Goal: Information Seeking & Learning: Learn about a topic

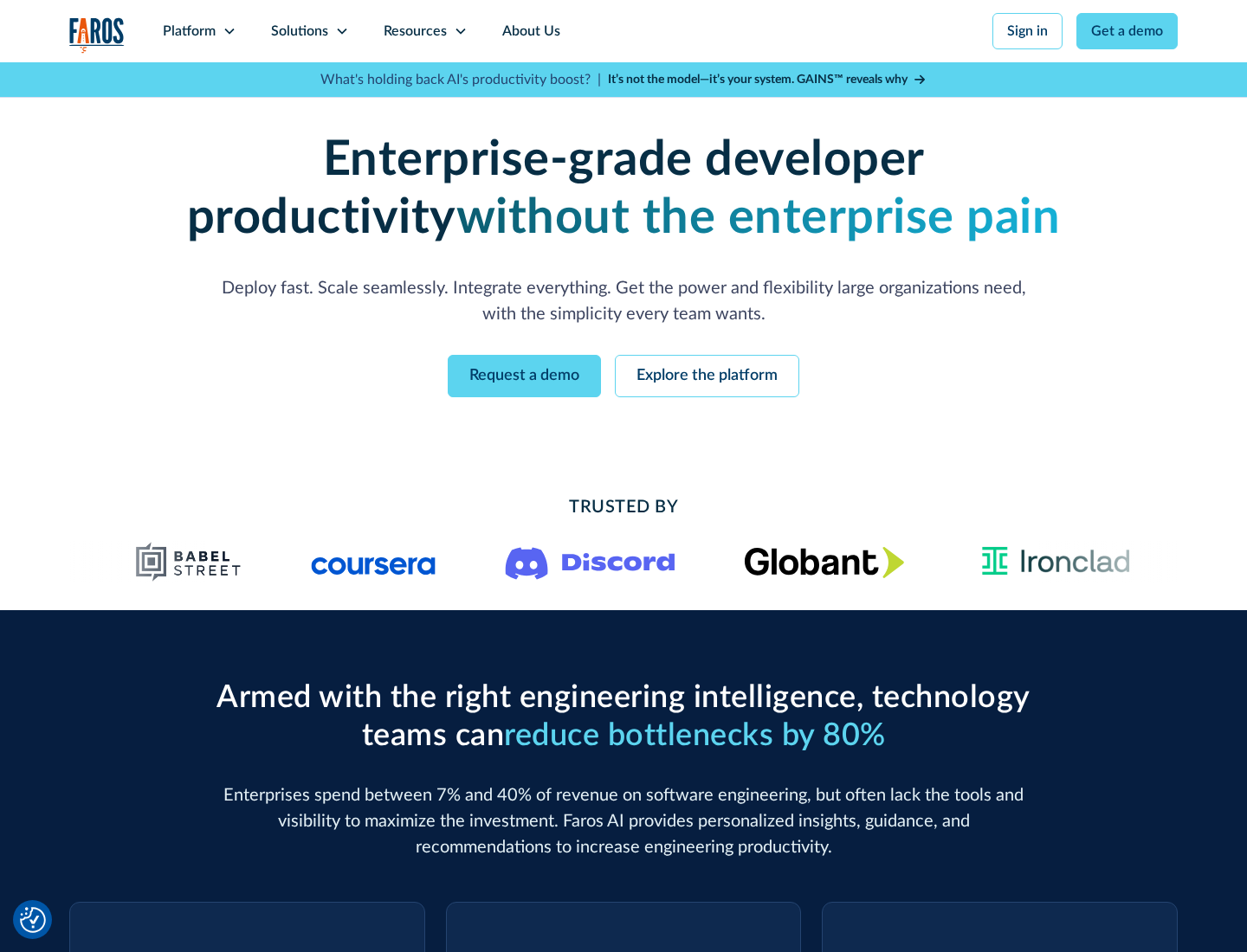
click at [228, 31] on icon at bounding box center [229, 31] width 14 height 14
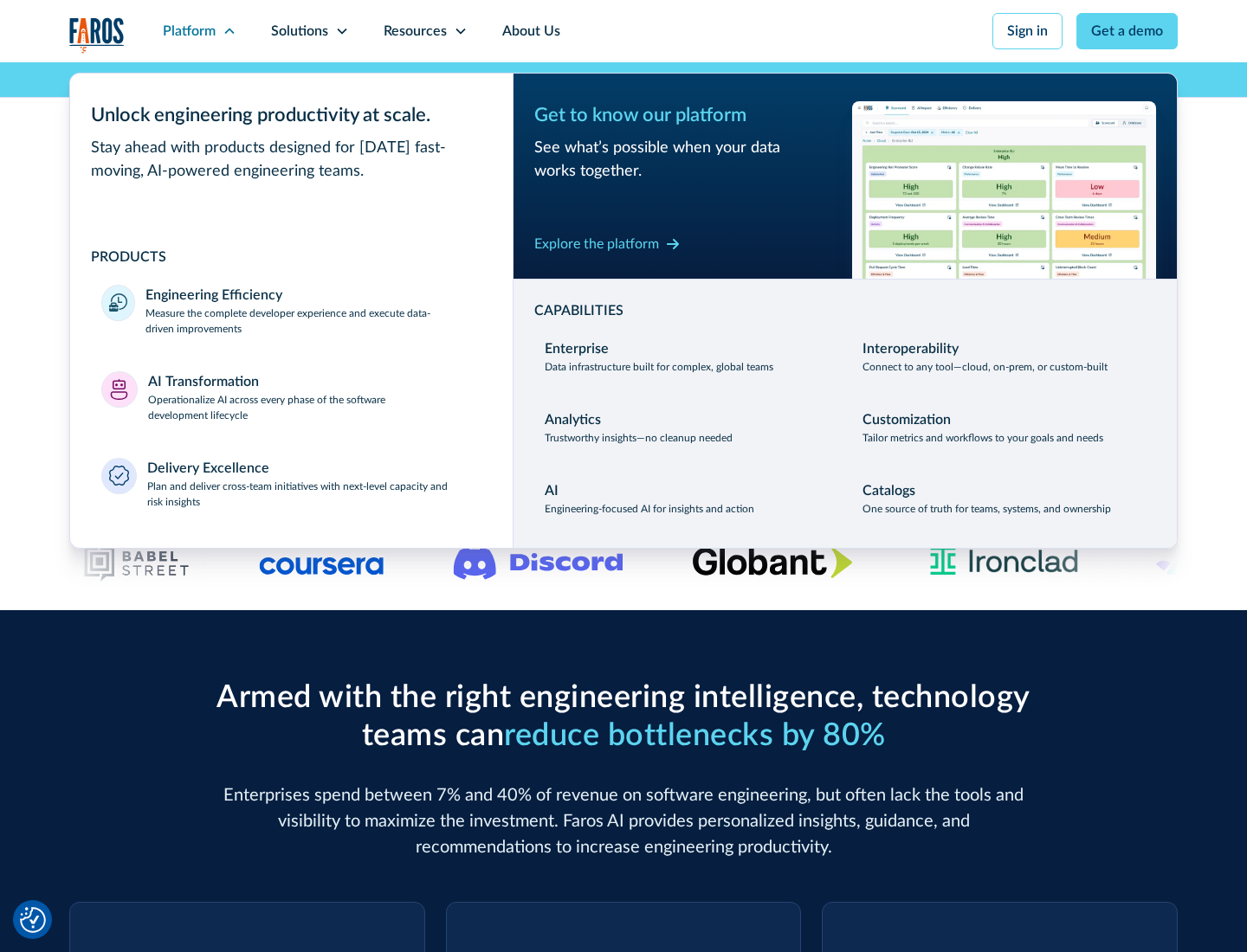
click at [313, 321] on p "Measure the complete developer experience and execute data-driven improvements" at bounding box center [313, 321] width 336 height 31
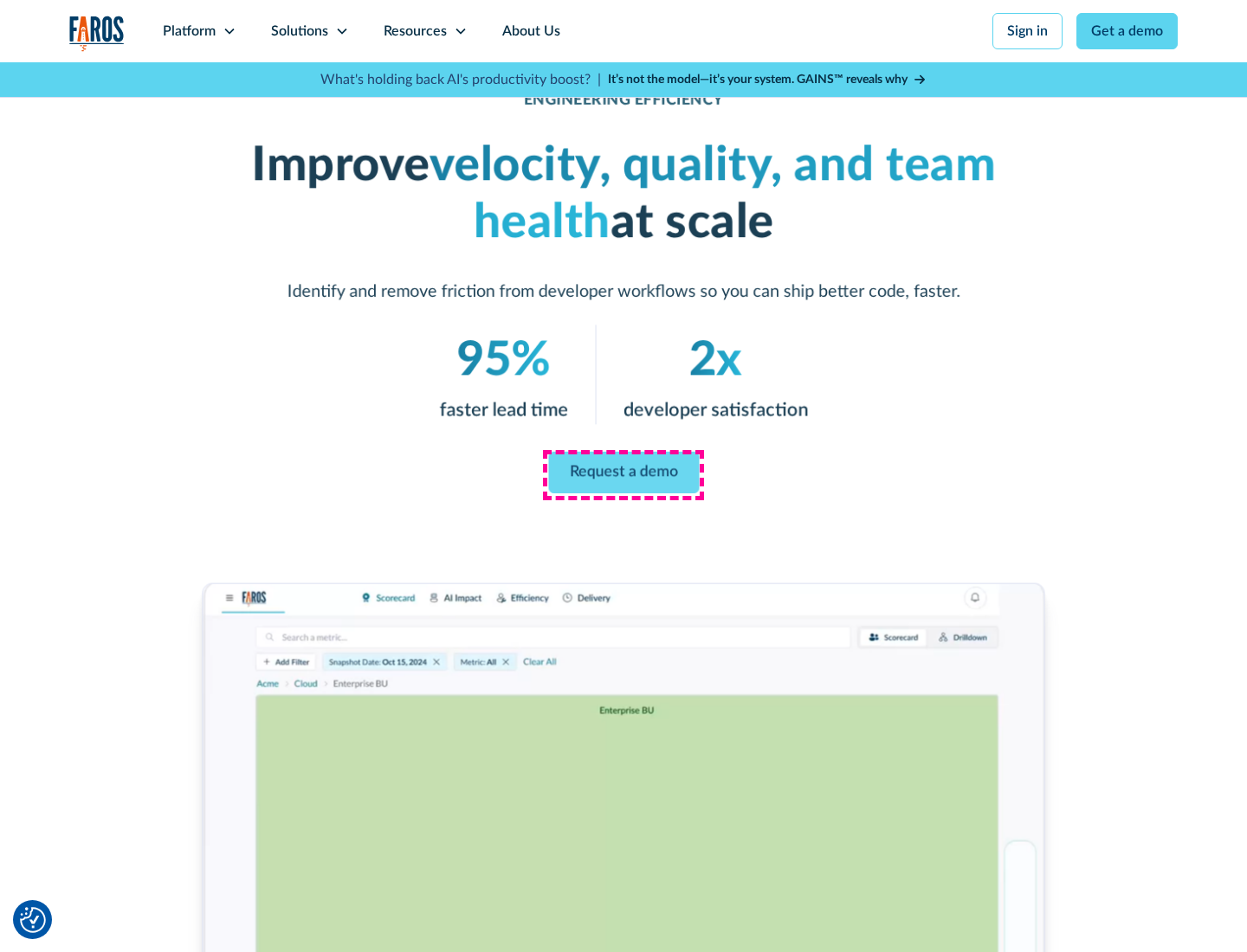
click at [624, 472] on link "Request a demo" at bounding box center [623, 472] width 151 height 41
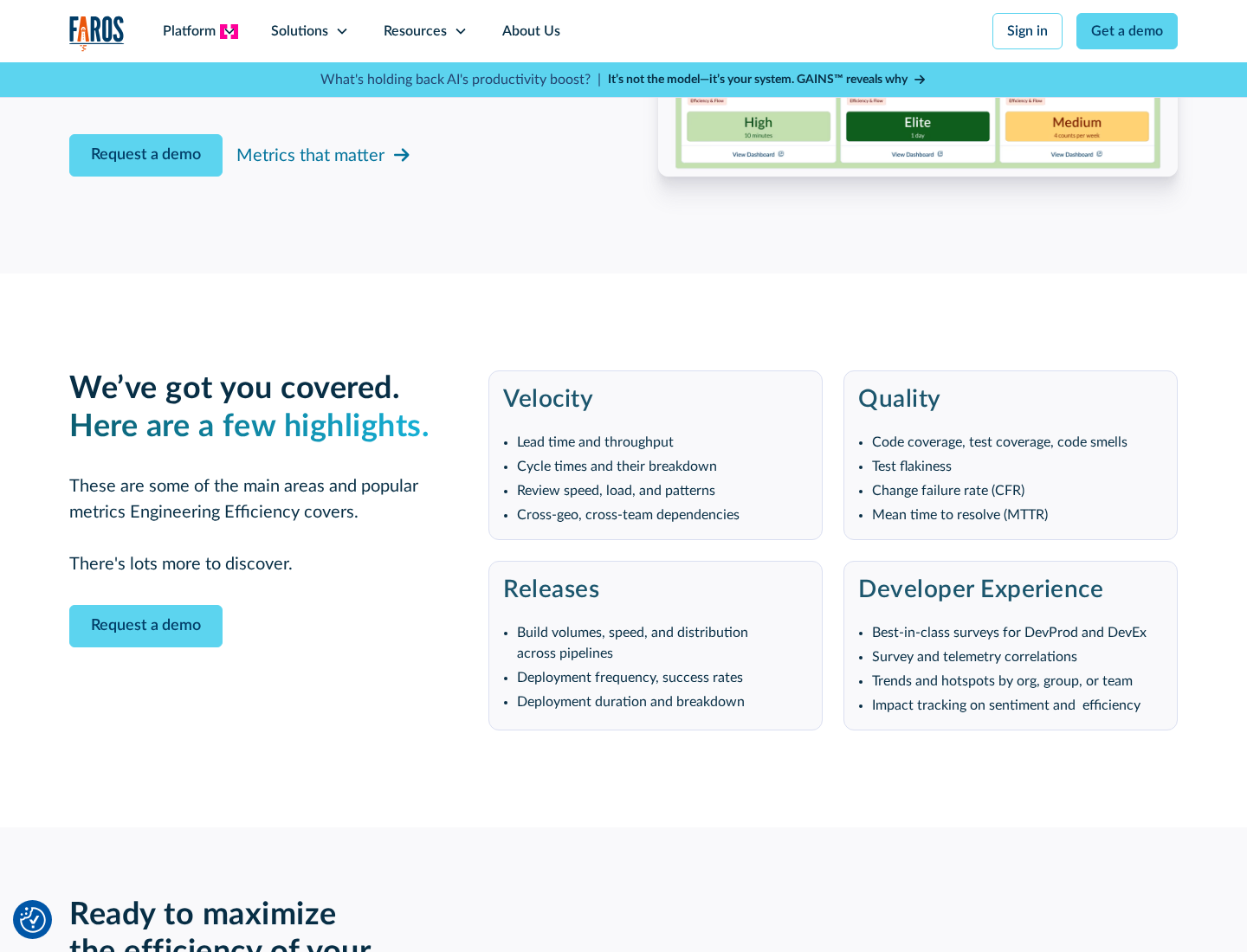
click at [228, 31] on icon at bounding box center [229, 31] width 14 height 14
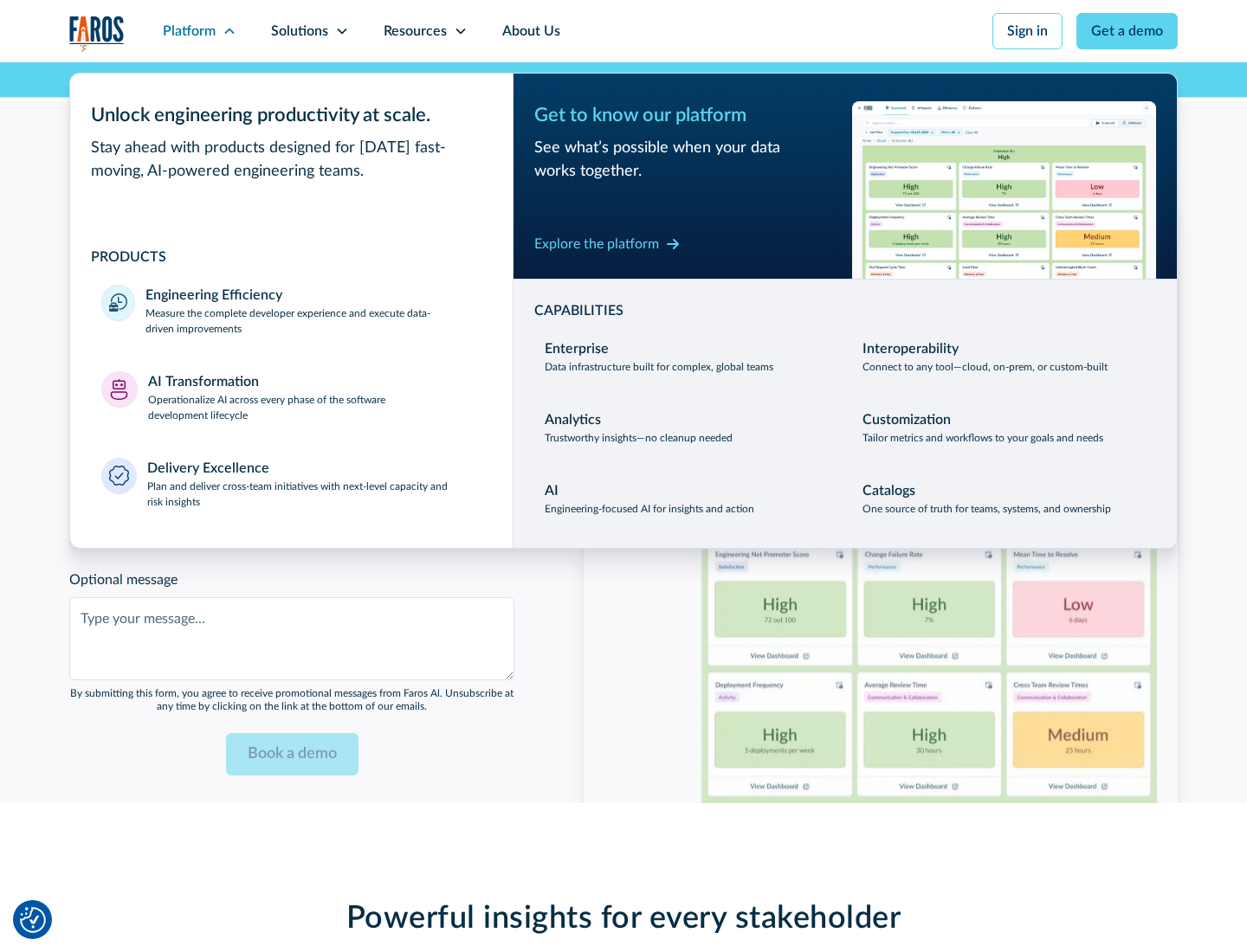
scroll to position [3799, 0]
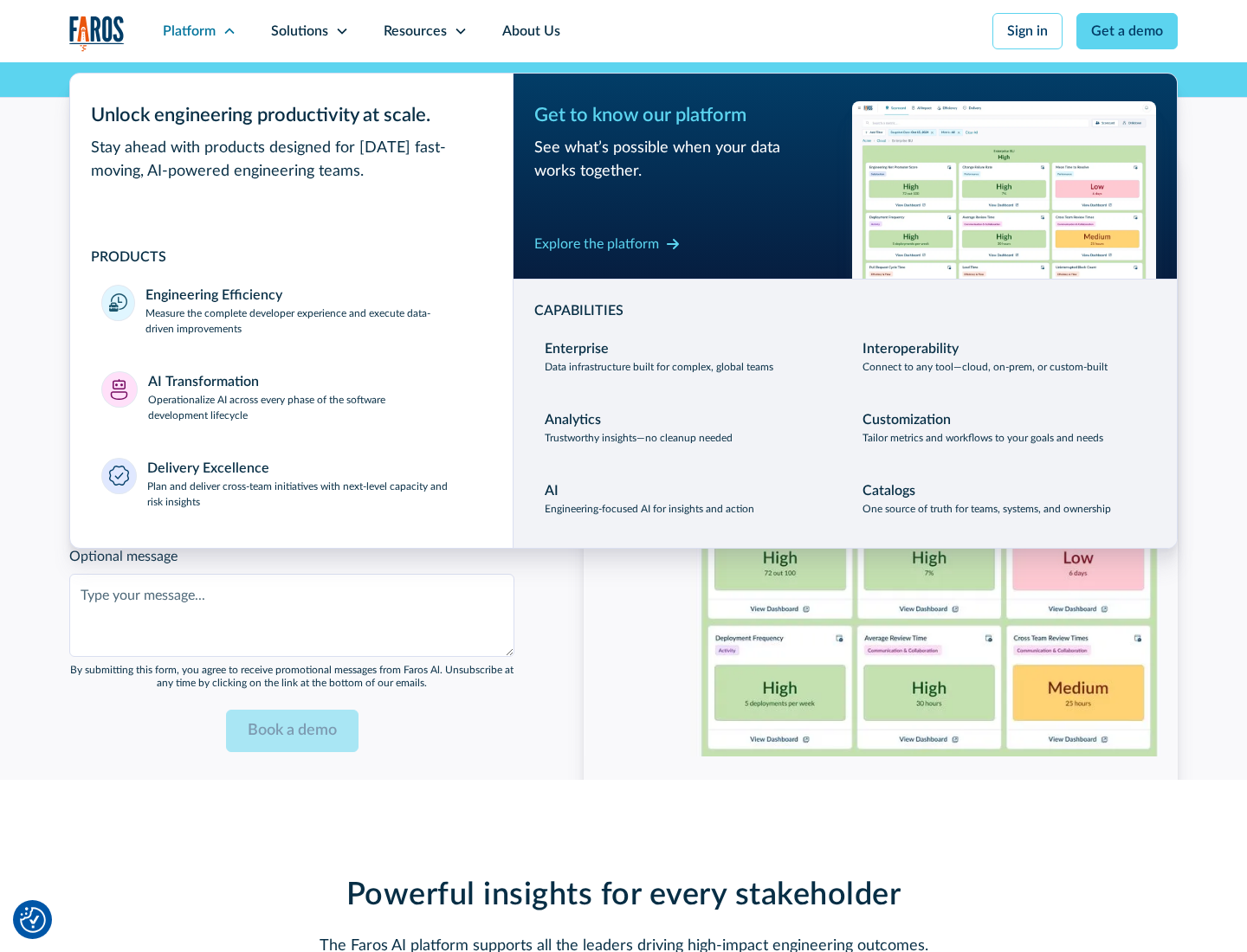
click at [314, 397] on p "Operationalize AI across every phase of the software development lifecycle" at bounding box center [314, 407] width 334 height 31
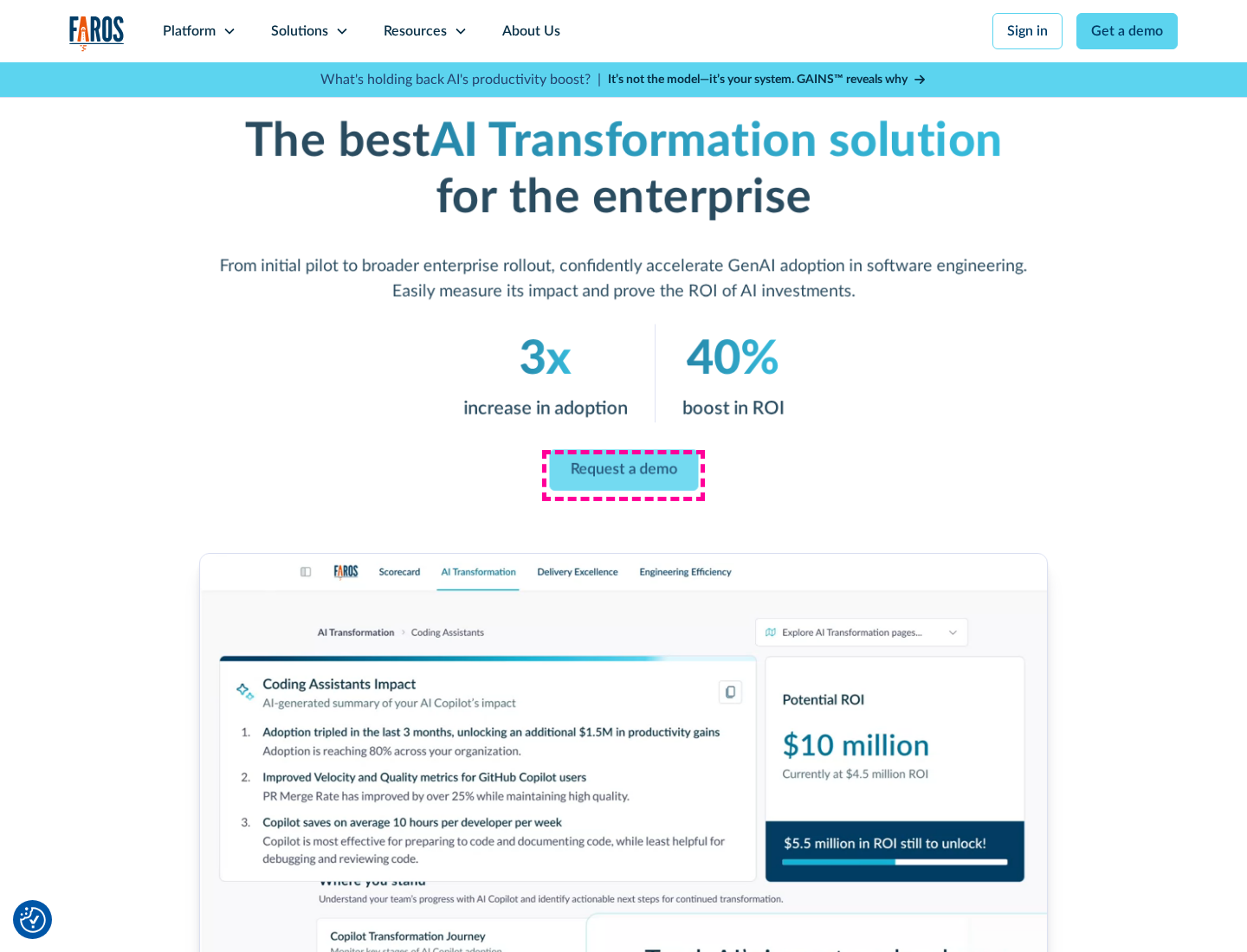
click at [624, 470] on link "Request a demo" at bounding box center [623, 470] width 149 height 41
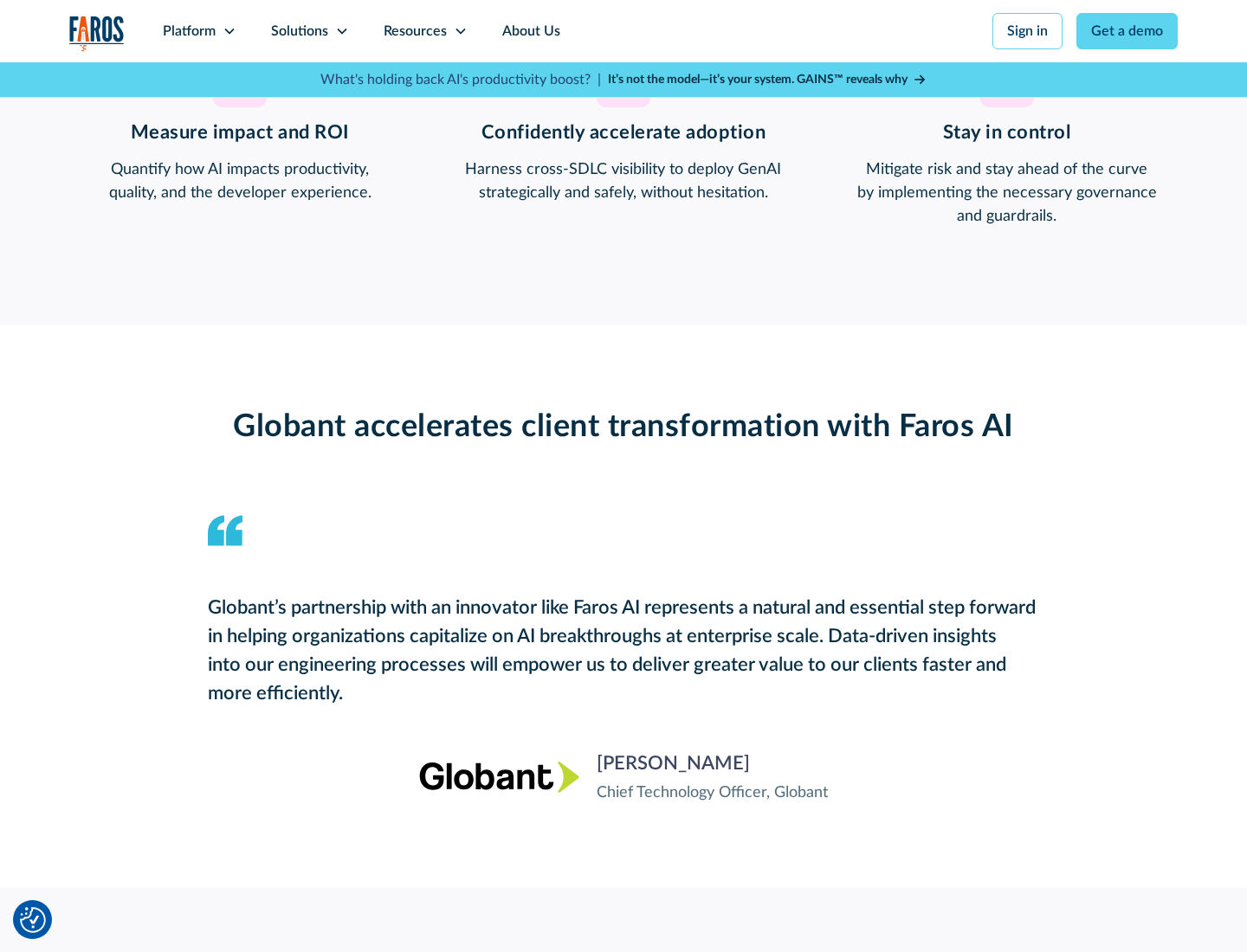
click at [199, 31] on div "Platform" at bounding box center [189, 31] width 52 height 21
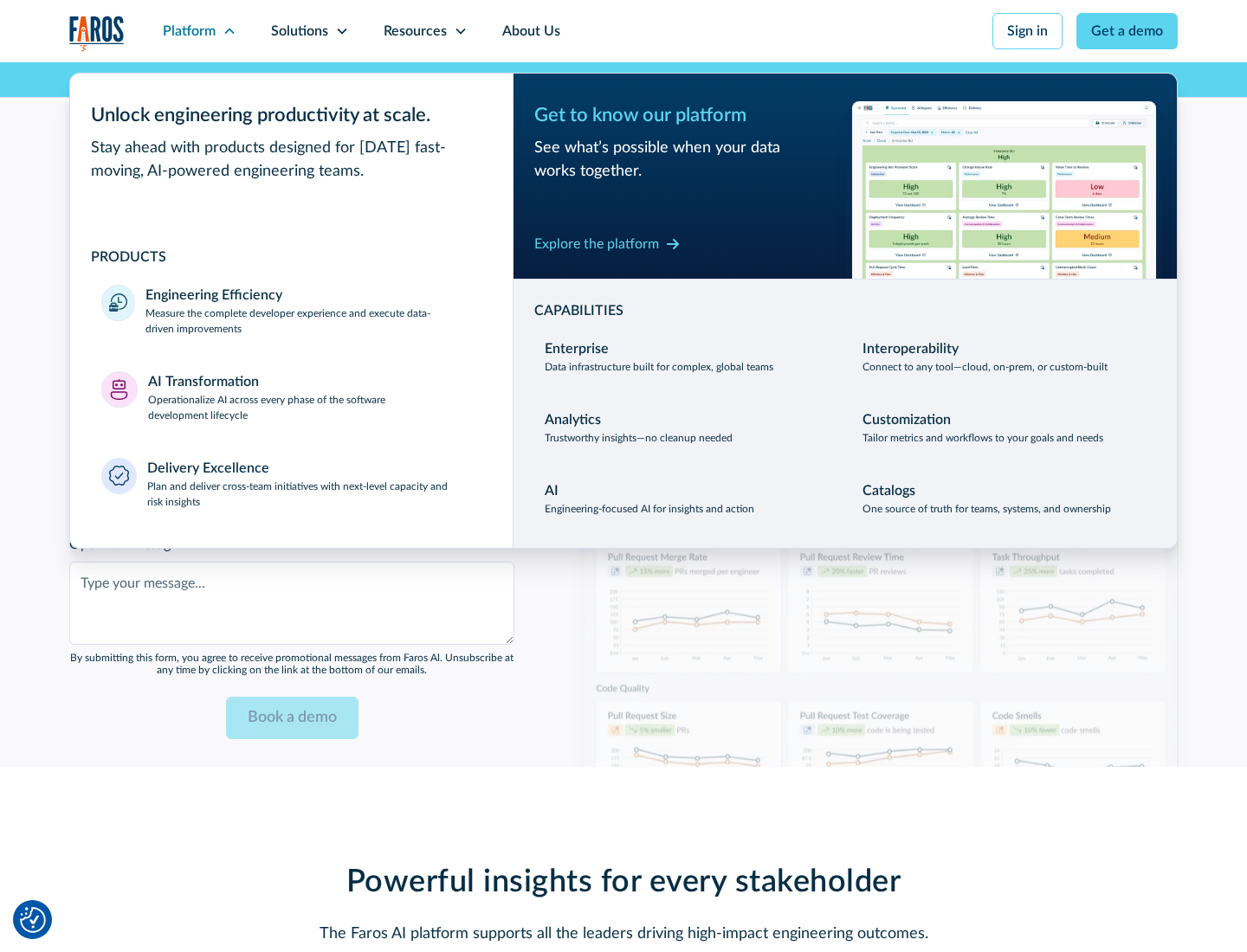
scroll to position [4215, 0]
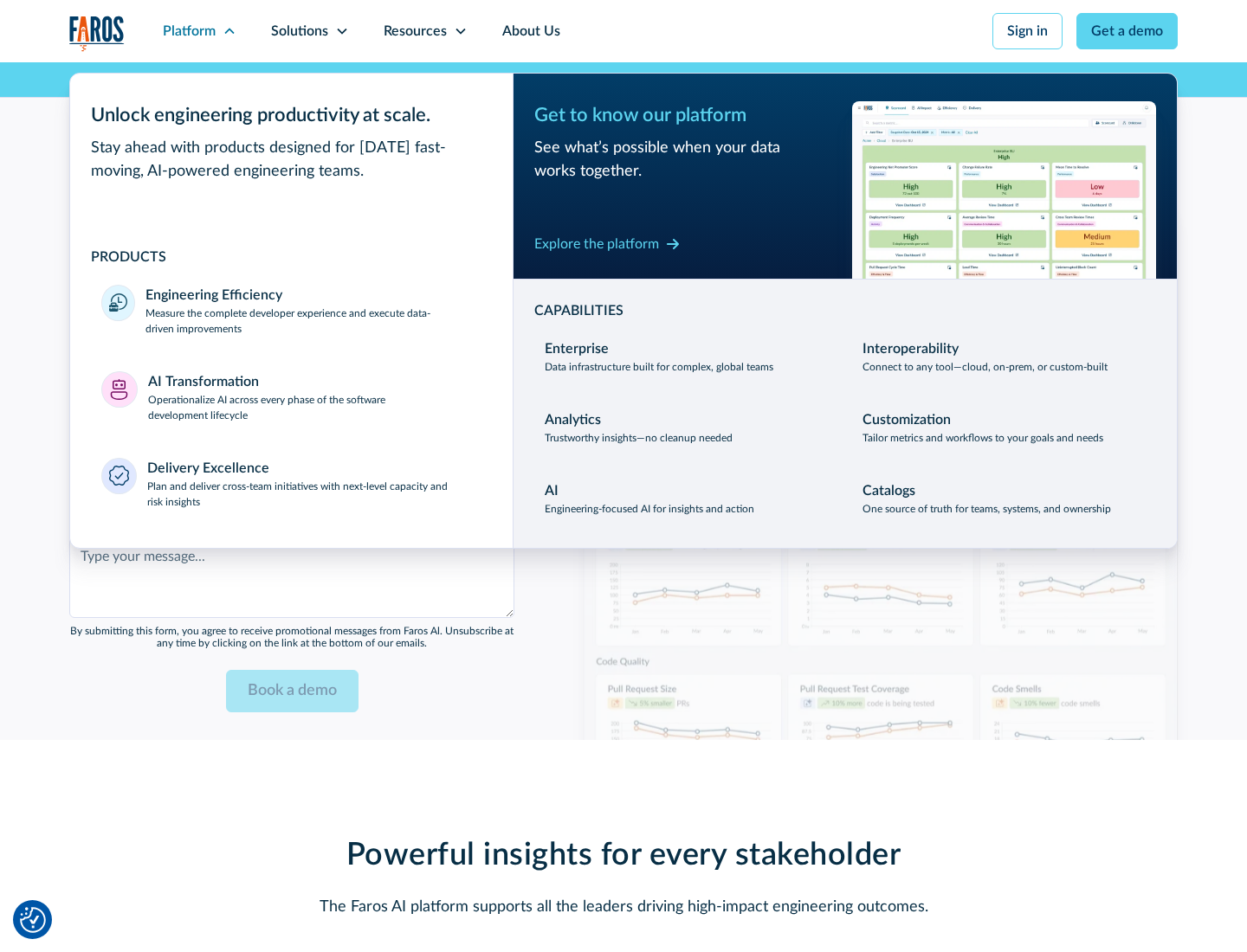
click at [597, 243] on div "Explore the platform" at bounding box center [596, 244] width 124 height 21
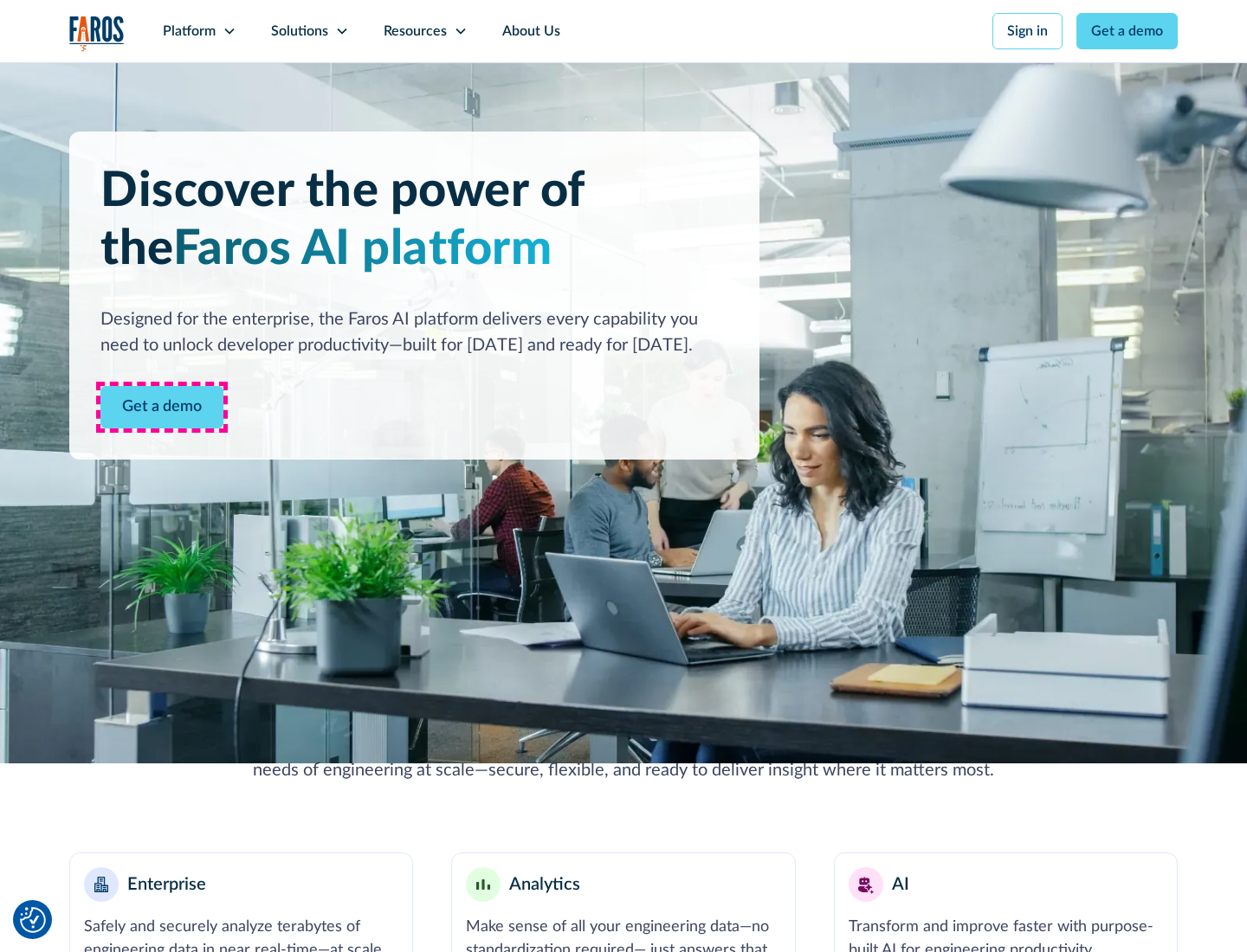
click at [162, 407] on link "Get a demo" at bounding box center [161, 407] width 123 height 42
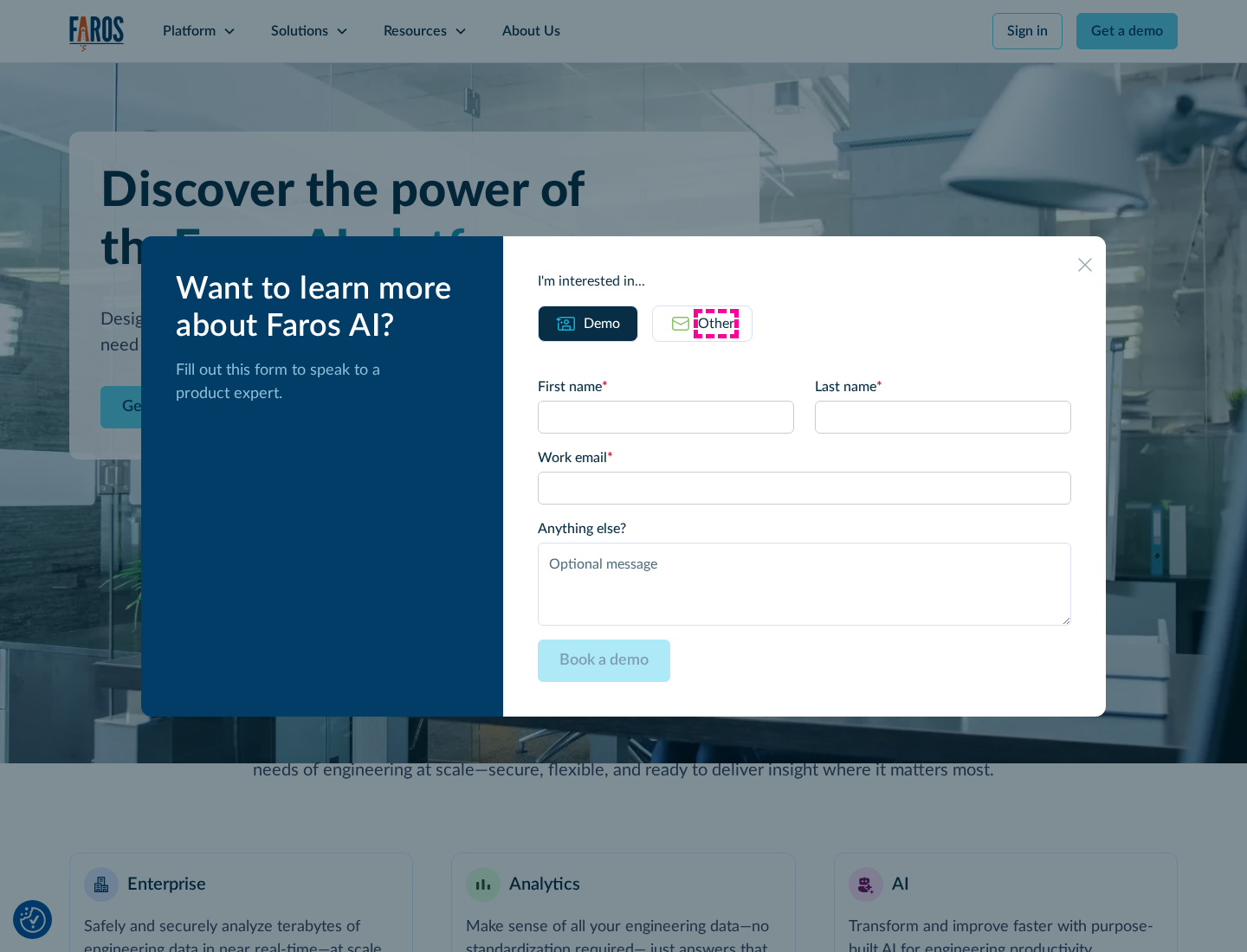
click at [717, 323] on div "Other" at bounding box center [716, 324] width 36 height 21
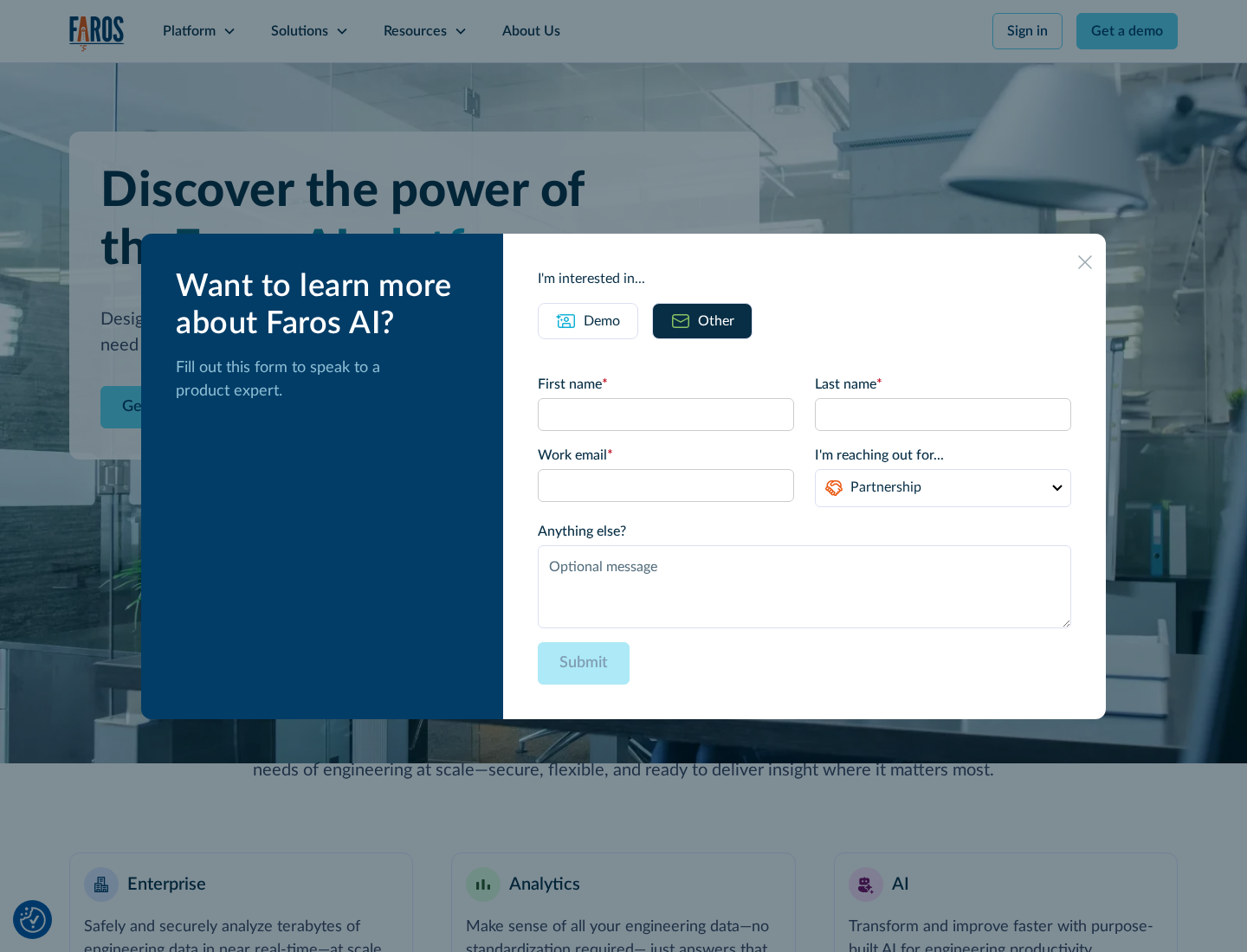
click at [602, 321] on div "Demo" at bounding box center [602, 321] width 36 height 21
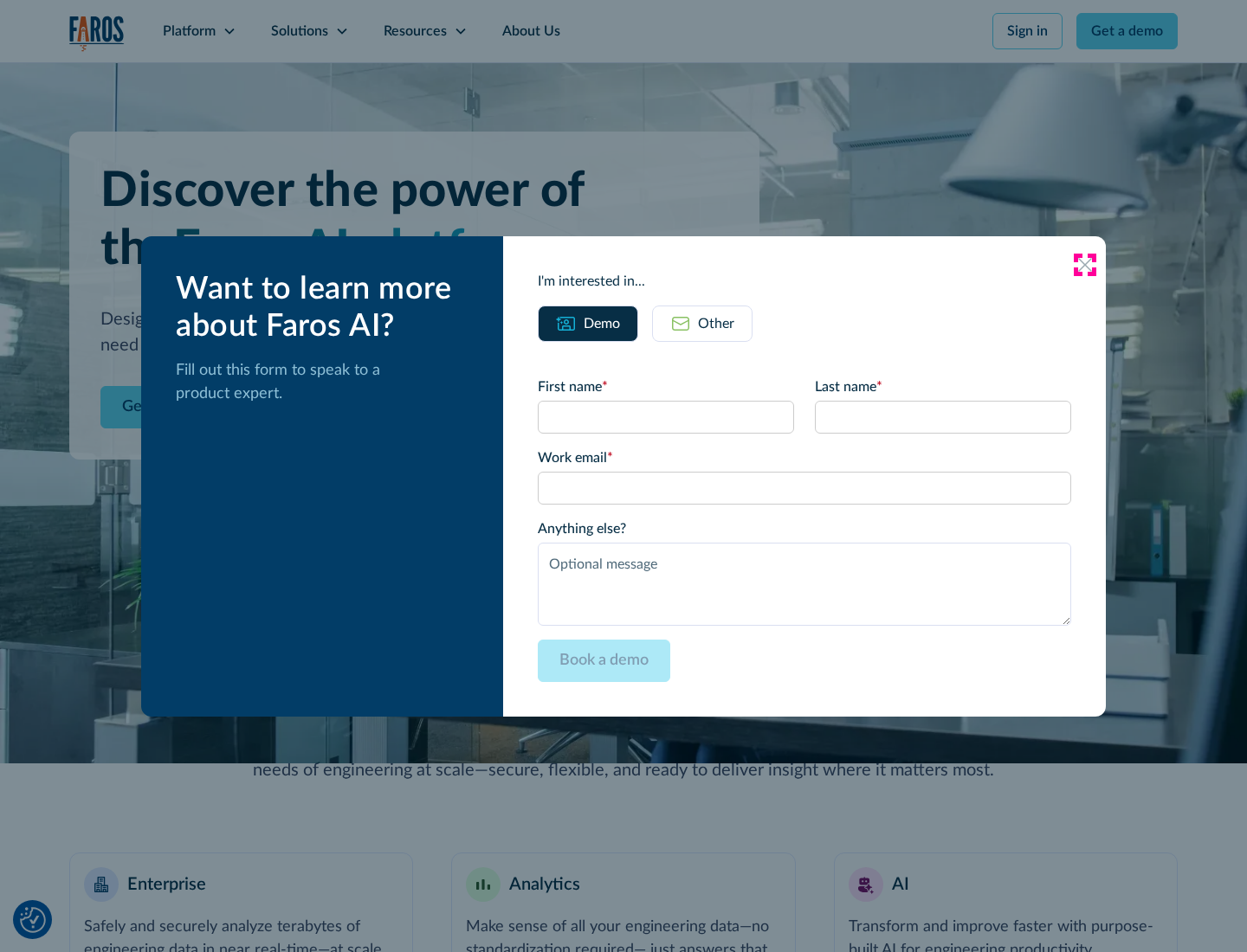
click at [1085, 264] on icon at bounding box center [1085, 265] width 14 height 14
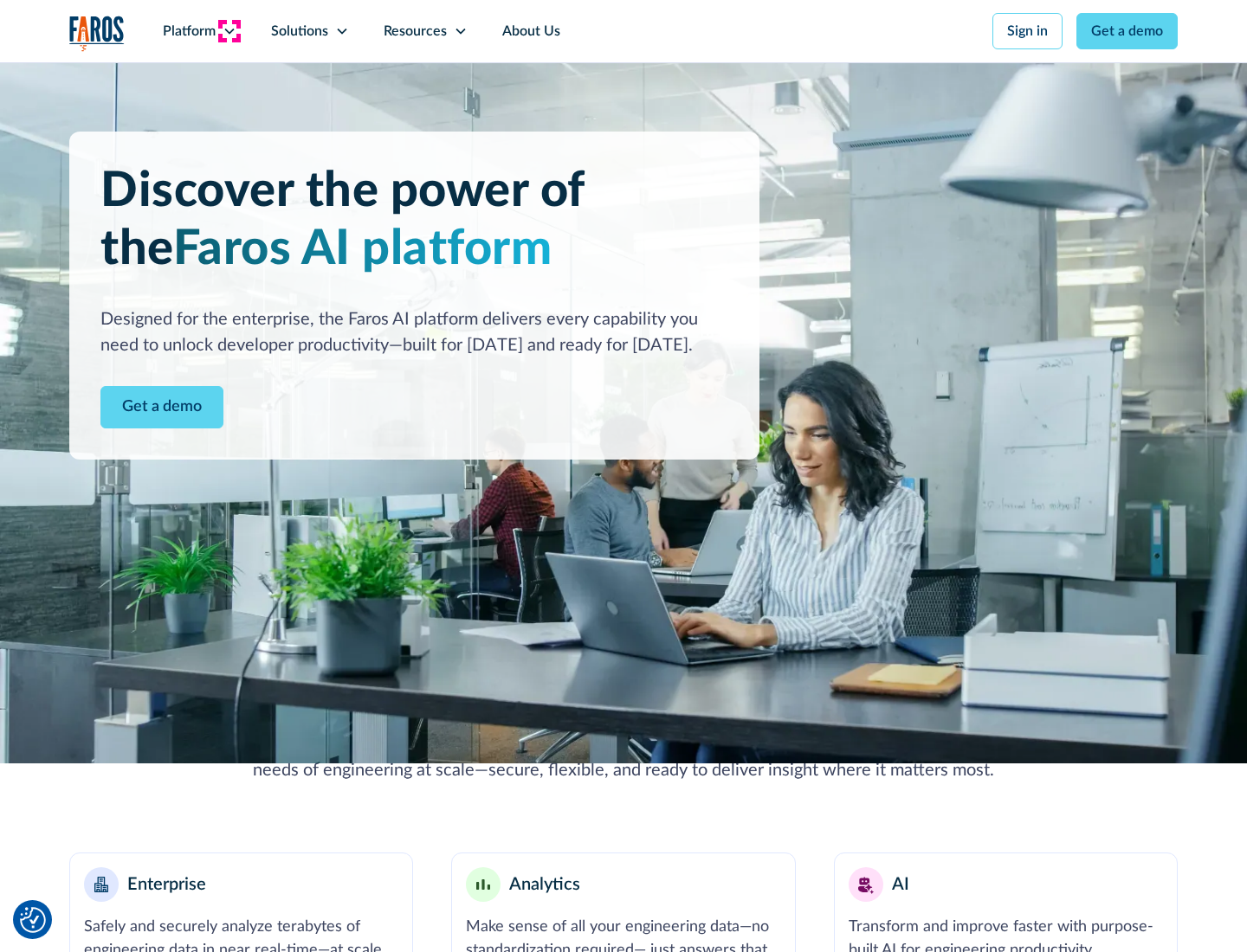
click at [228, 31] on icon at bounding box center [229, 31] width 14 height 14
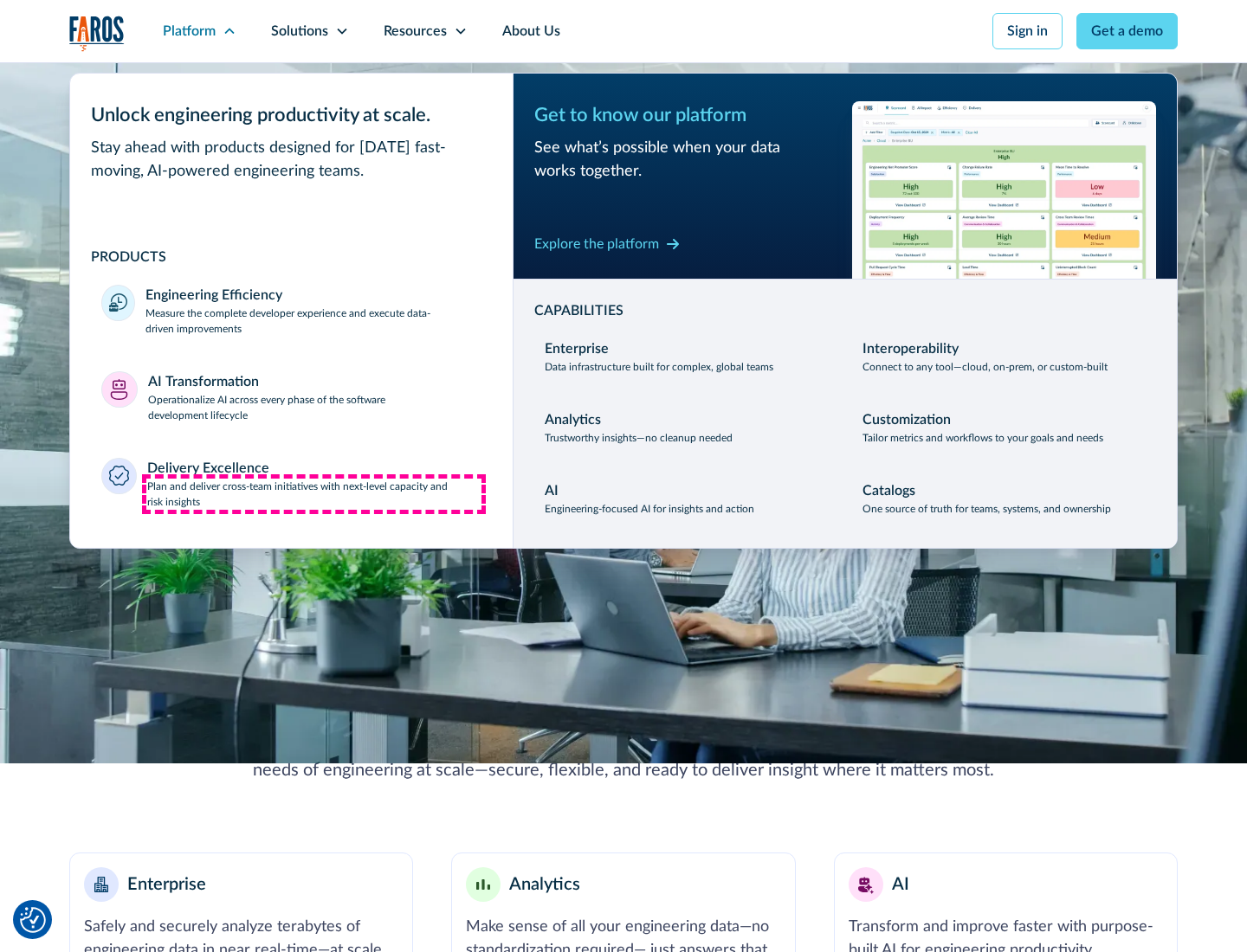
click at [313, 494] on p "Plan and deliver cross-team initiatives with next-level capacity and risk insig…" at bounding box center [314, 494] width 335 height 31
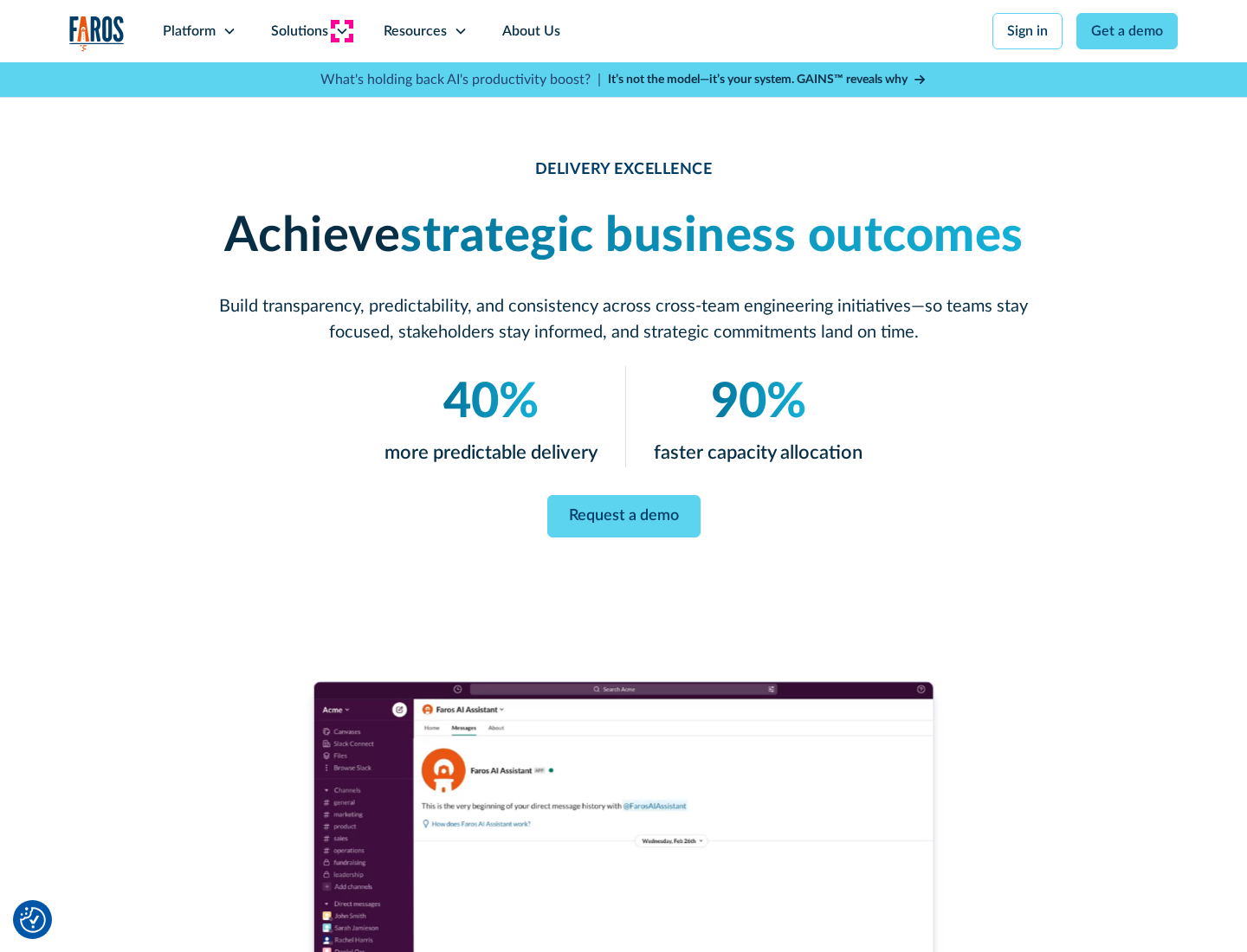
click at [341, 31] on icon at bounding box center [341, 31] width 14 height 14
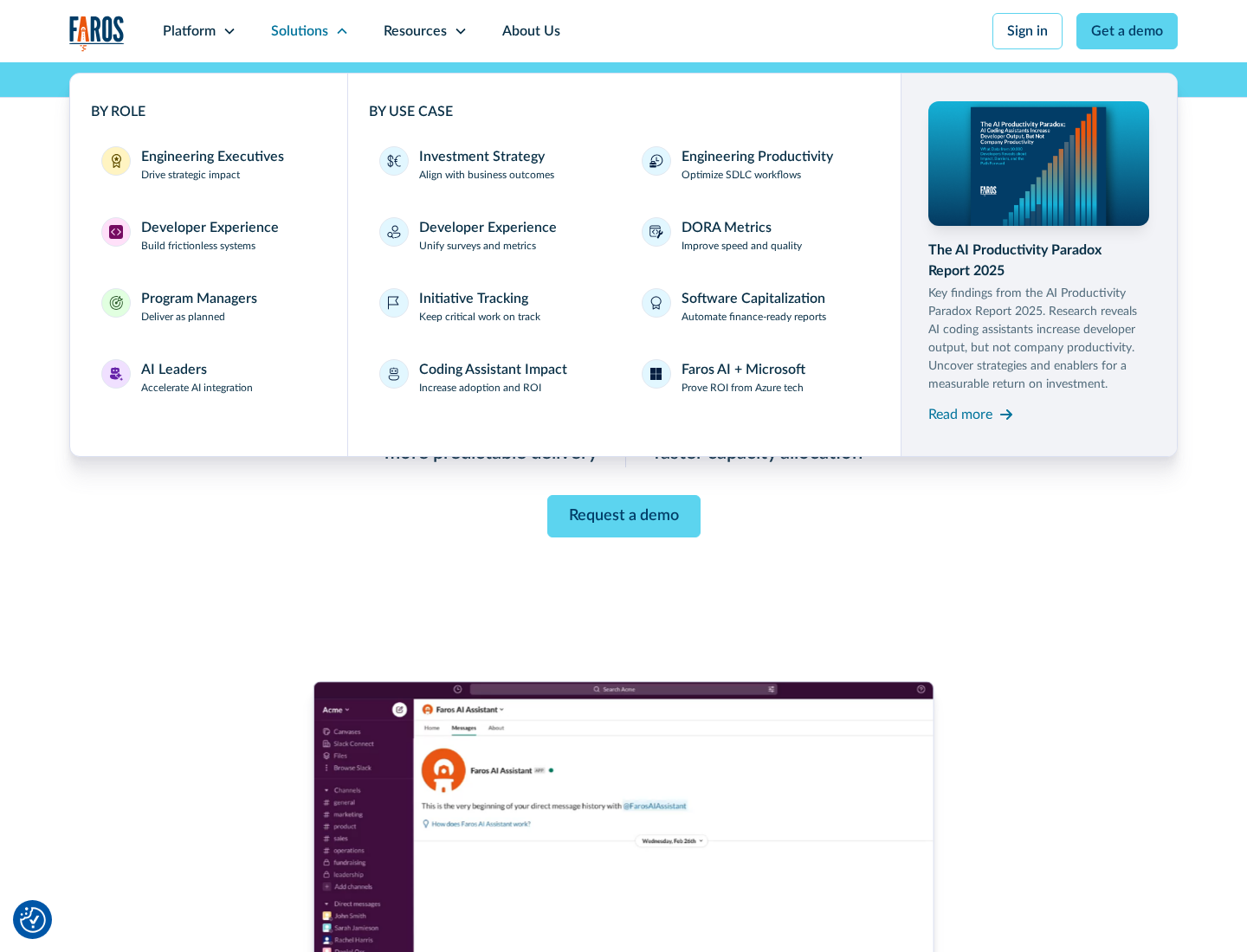
click at [208, 165] on div "Engineering Executives" at bounding box center [212, 156] width 143 height 21
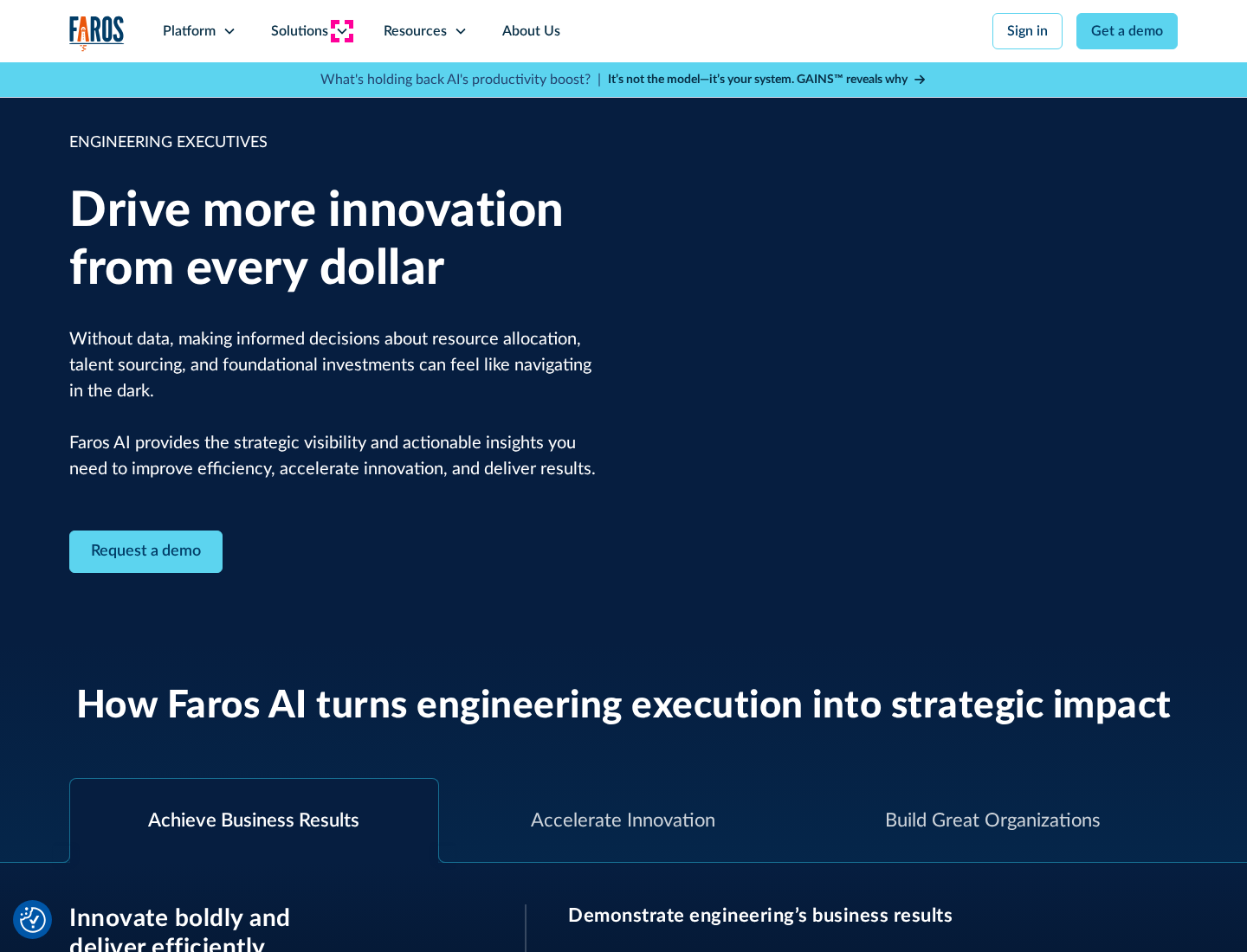
click at [341, 31] on icon at bounding box center [341, 31] width 14 height 14
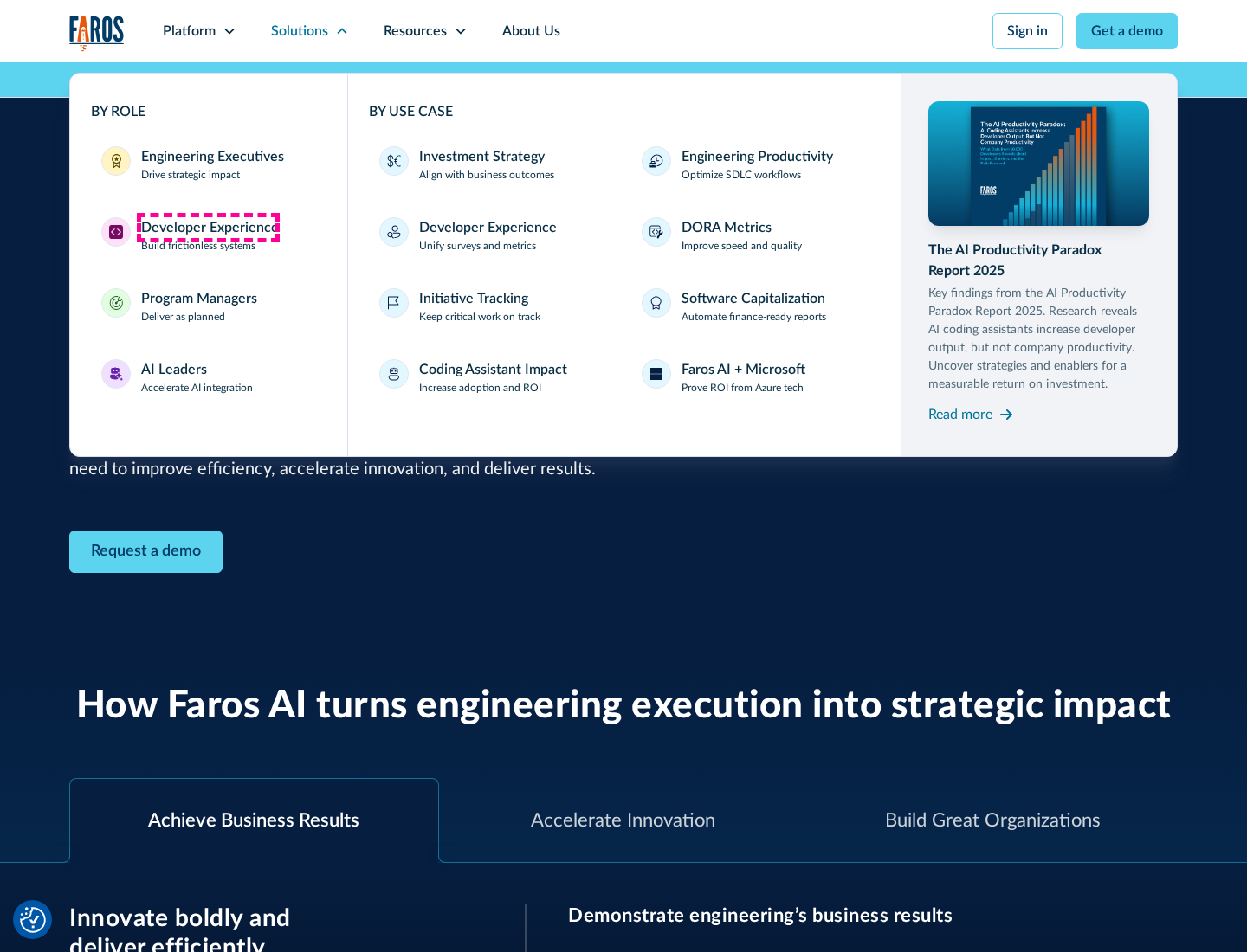
click at [208, 227] on div "Developer Experience" at bounding box center [210, 227] width 138 height 21
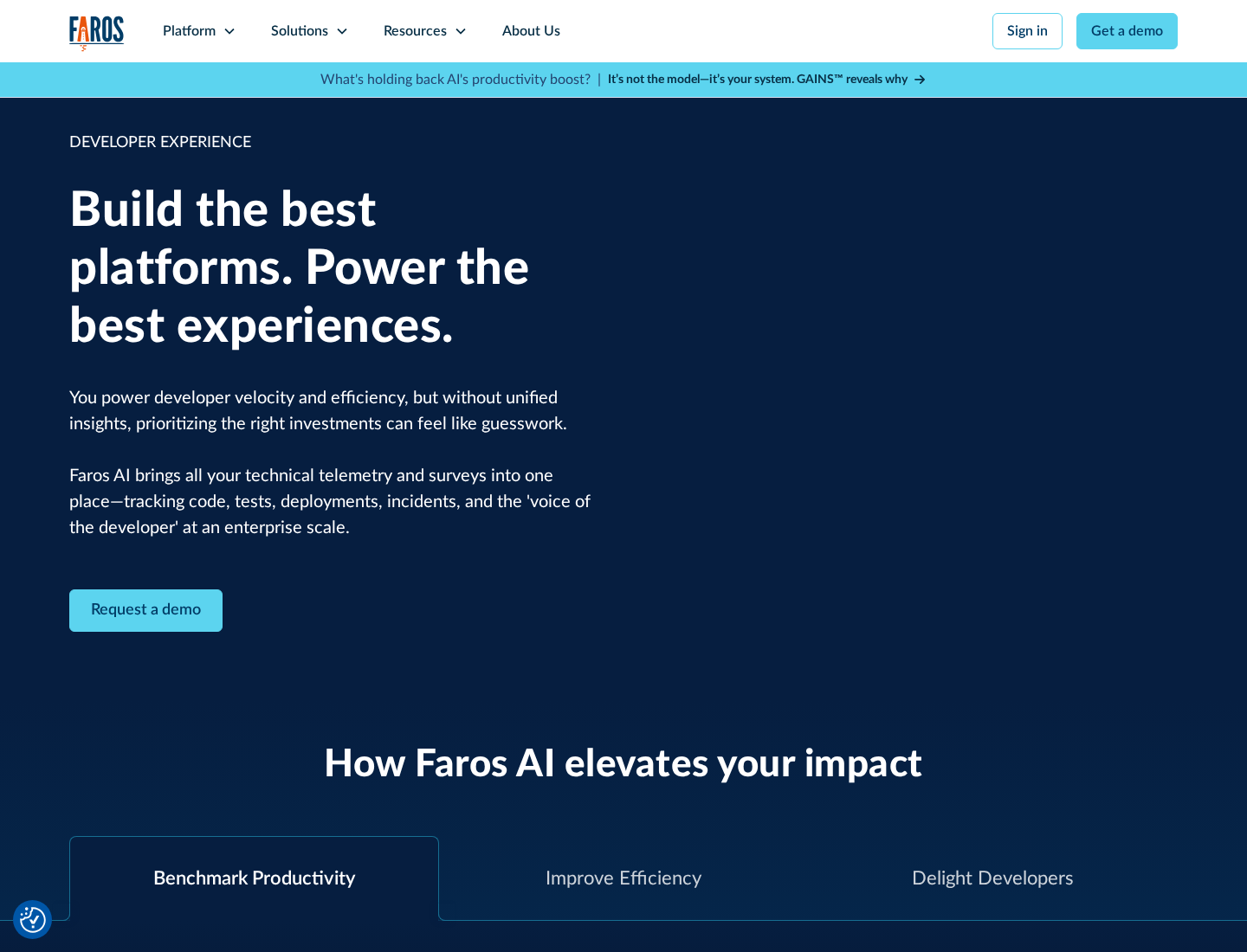
click at [310, 31] on div "Solutions" at bounding box center [299, 31] width 57 height 21
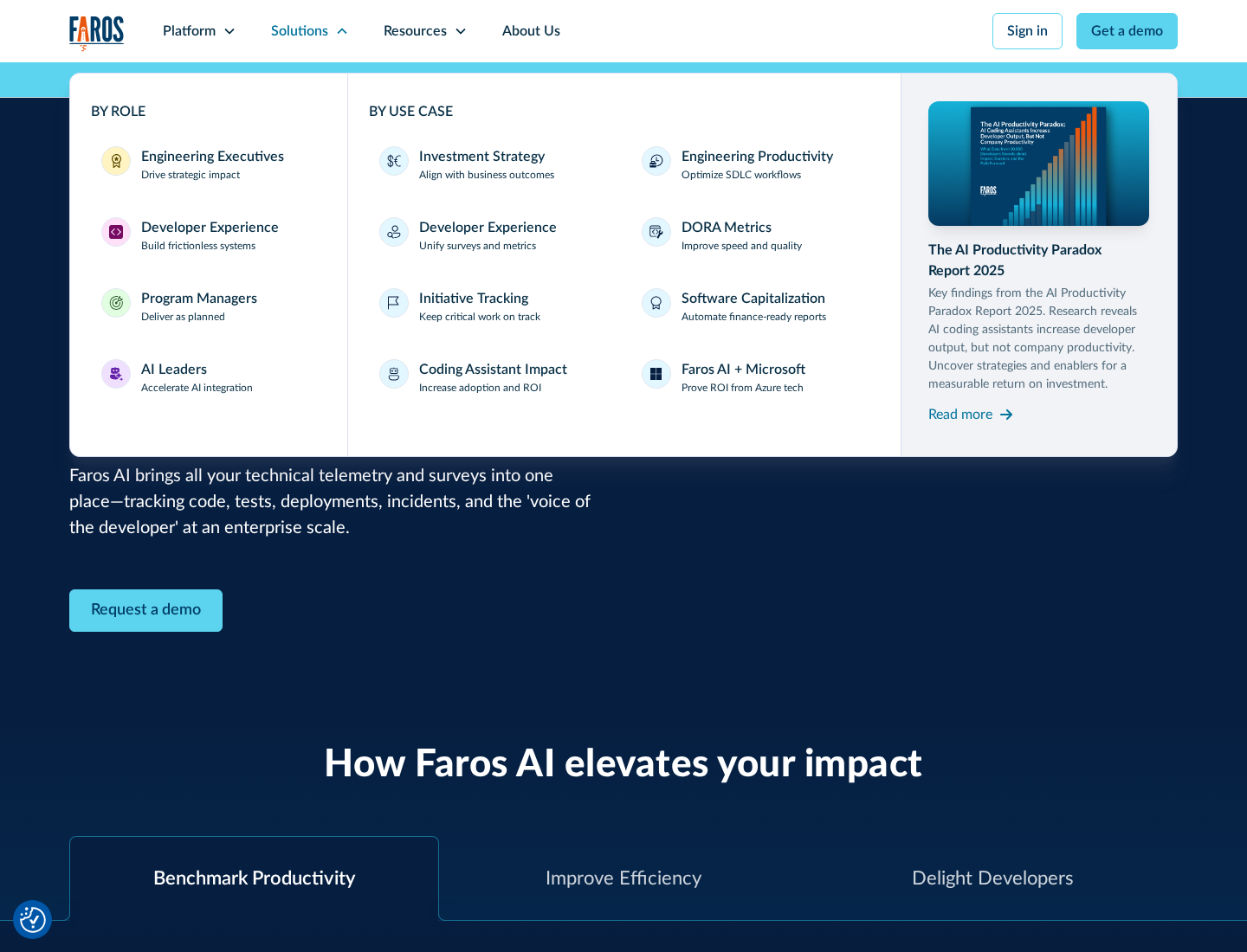
click at [198, 307] on div "Program Managers" at bounding box center [199, 298] width 116 height 21
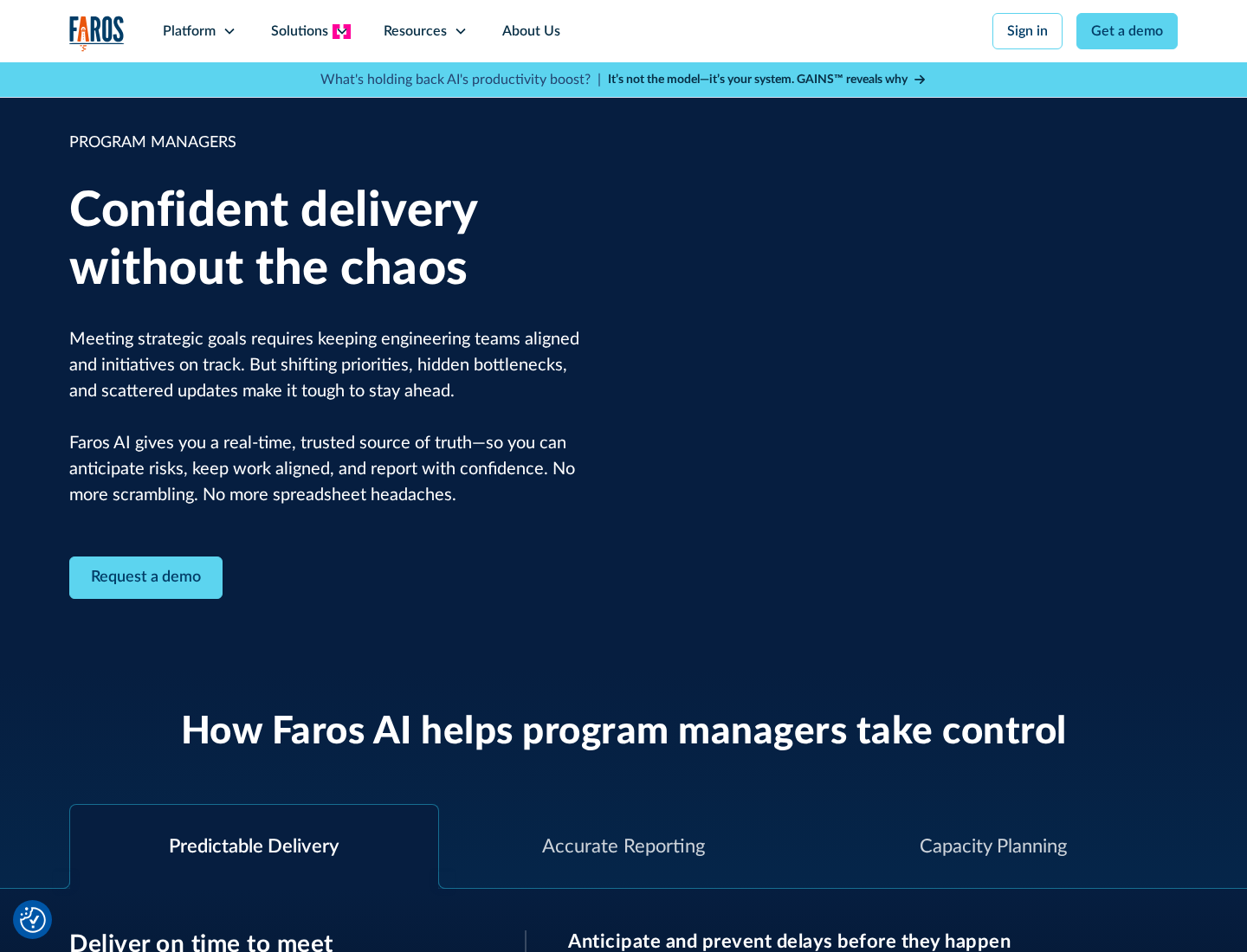
click at [341, 31] on icon at bounding box center [341, 31] width 14 height 14
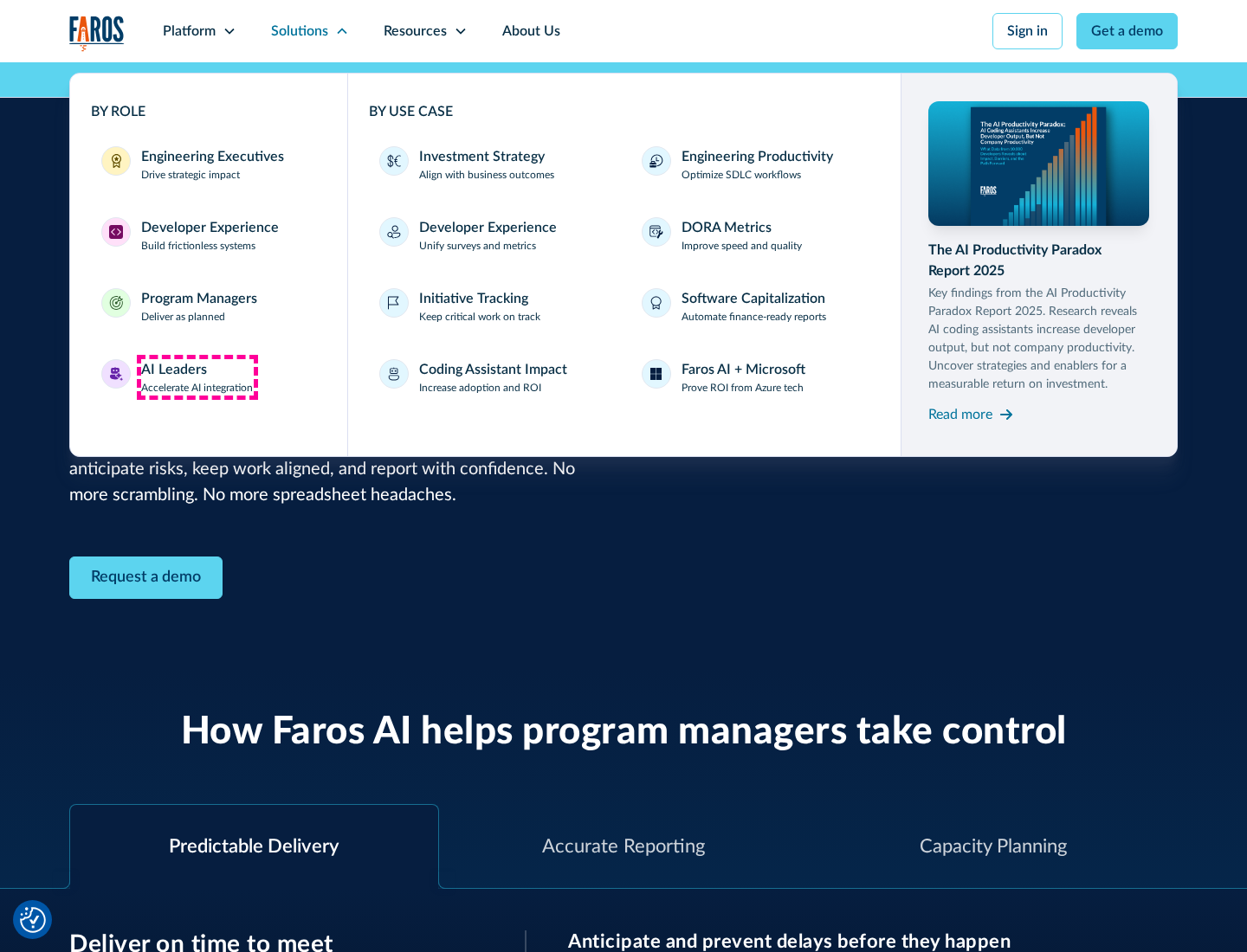
click at [197, 378] on div "AI Leaders" at bounding box center [174, 369] width 65 height 21
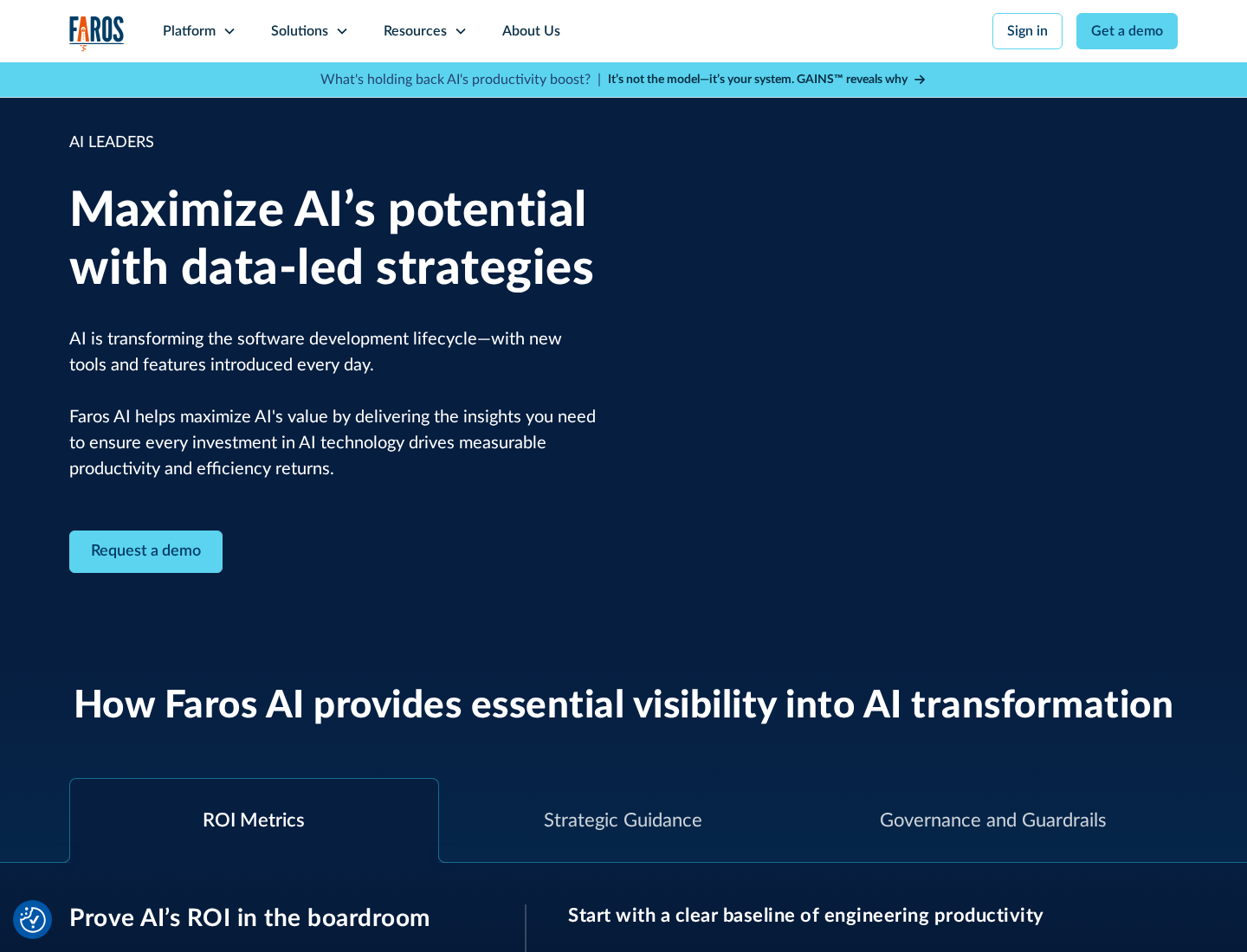
click at [341, 31] on icon at bounding box center [341, 31] width 14 height 14
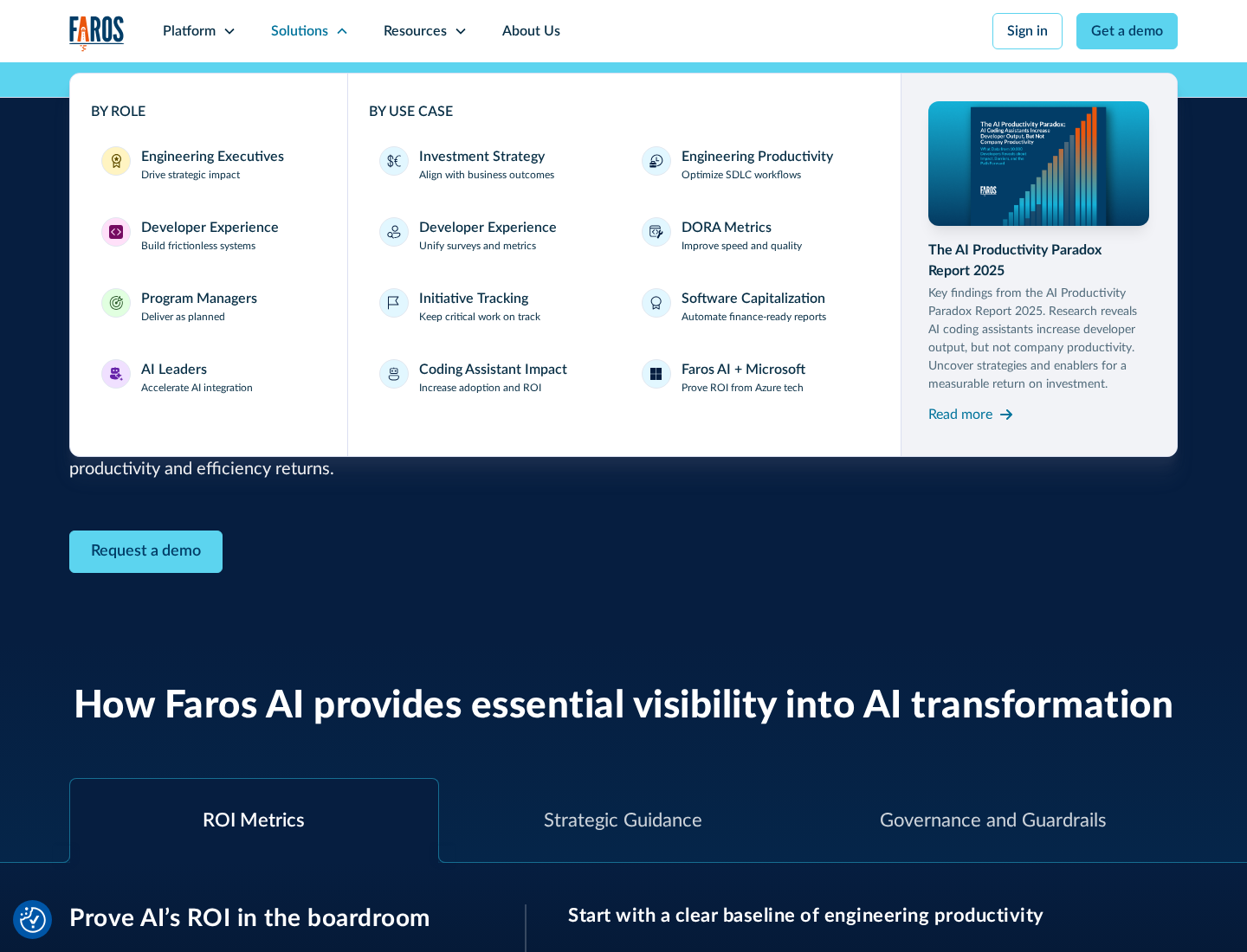
click at [480, 157] on div "Investment Strategy" at bounding box center [482, 156] width 125 height 21
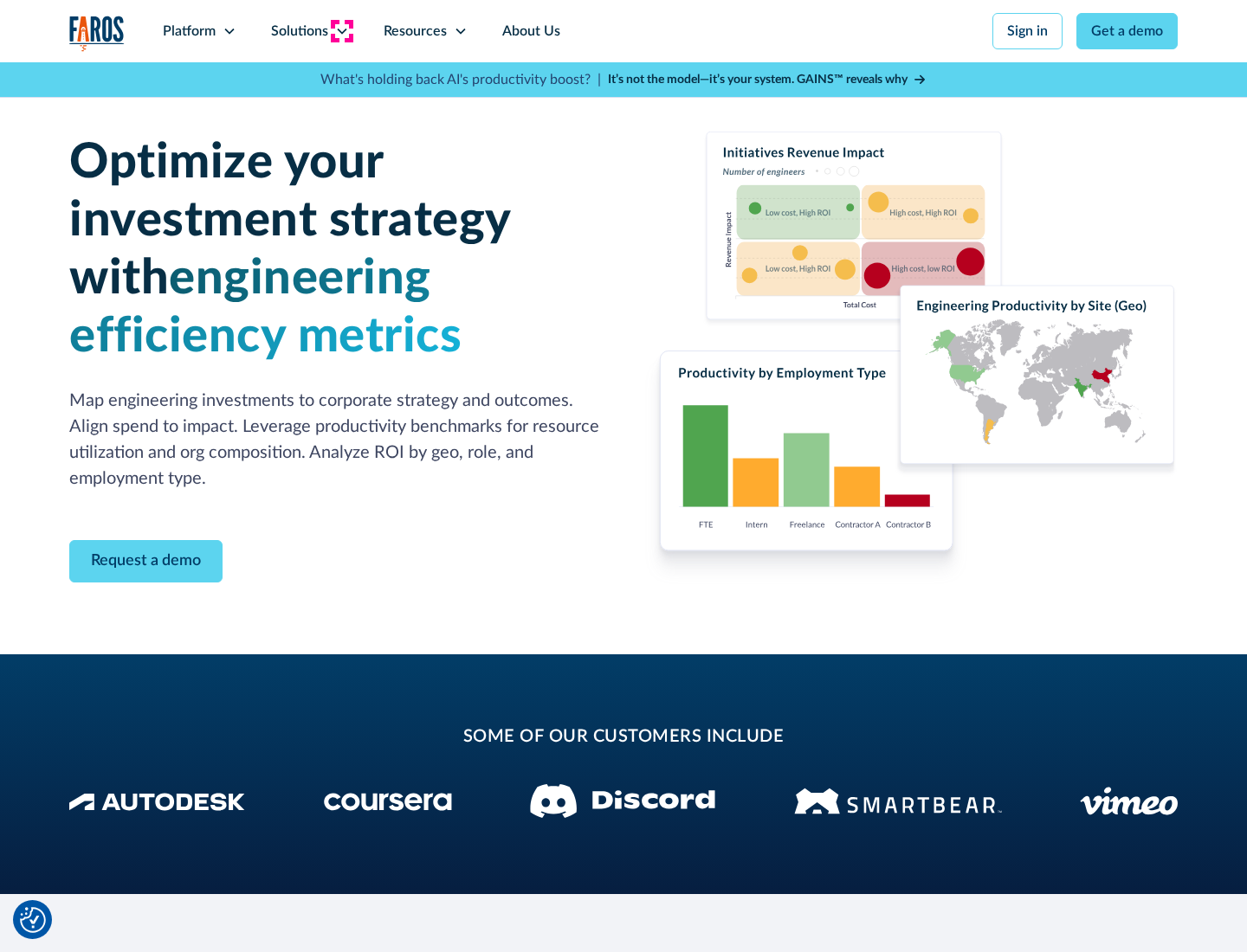
click at [341, 31] on icon at bounding box center [341, 31] width 14 height 14
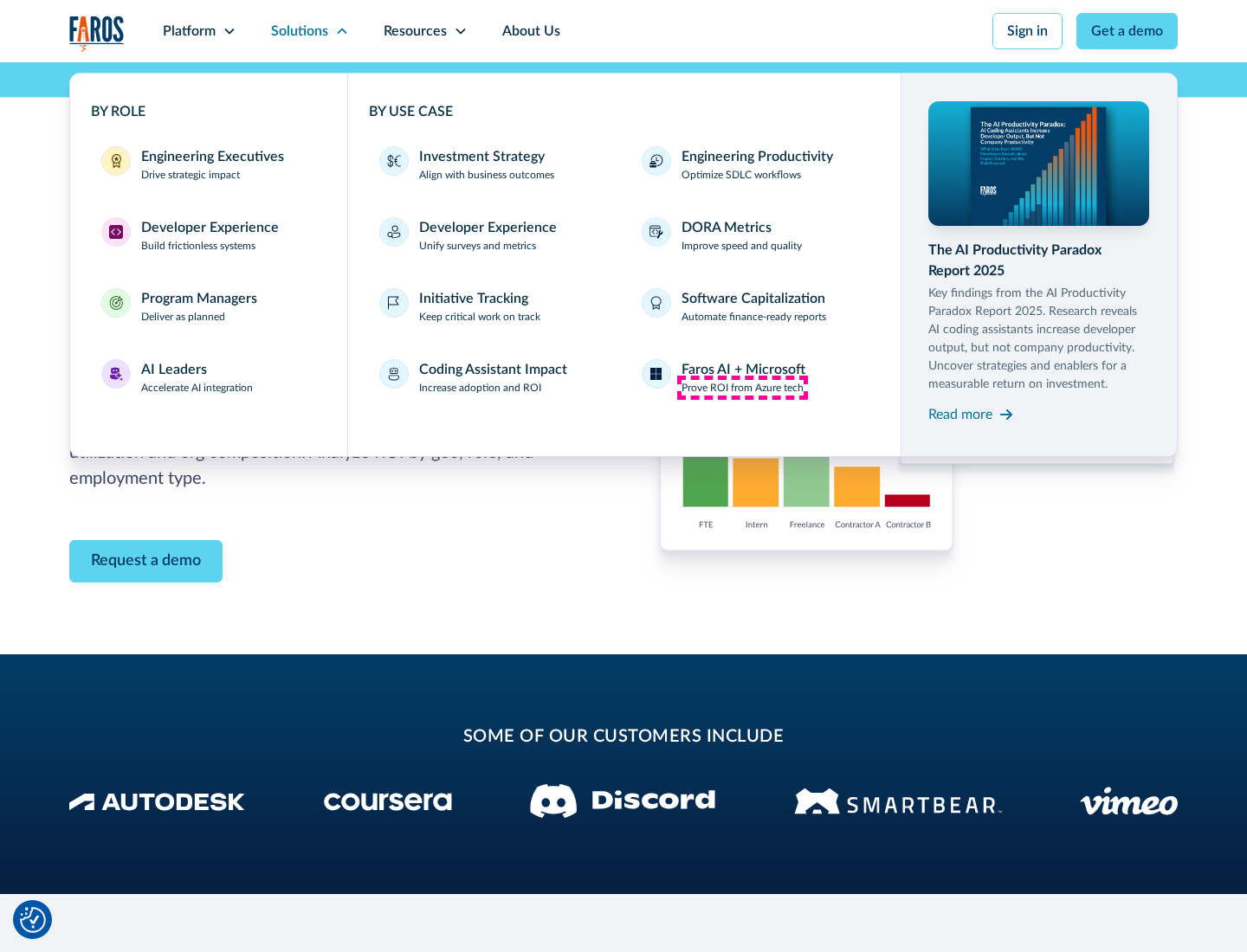
click at [742, 388] on p "Prove ROI from Azure tech" at bounding box center [743, 387] width 123 height 16
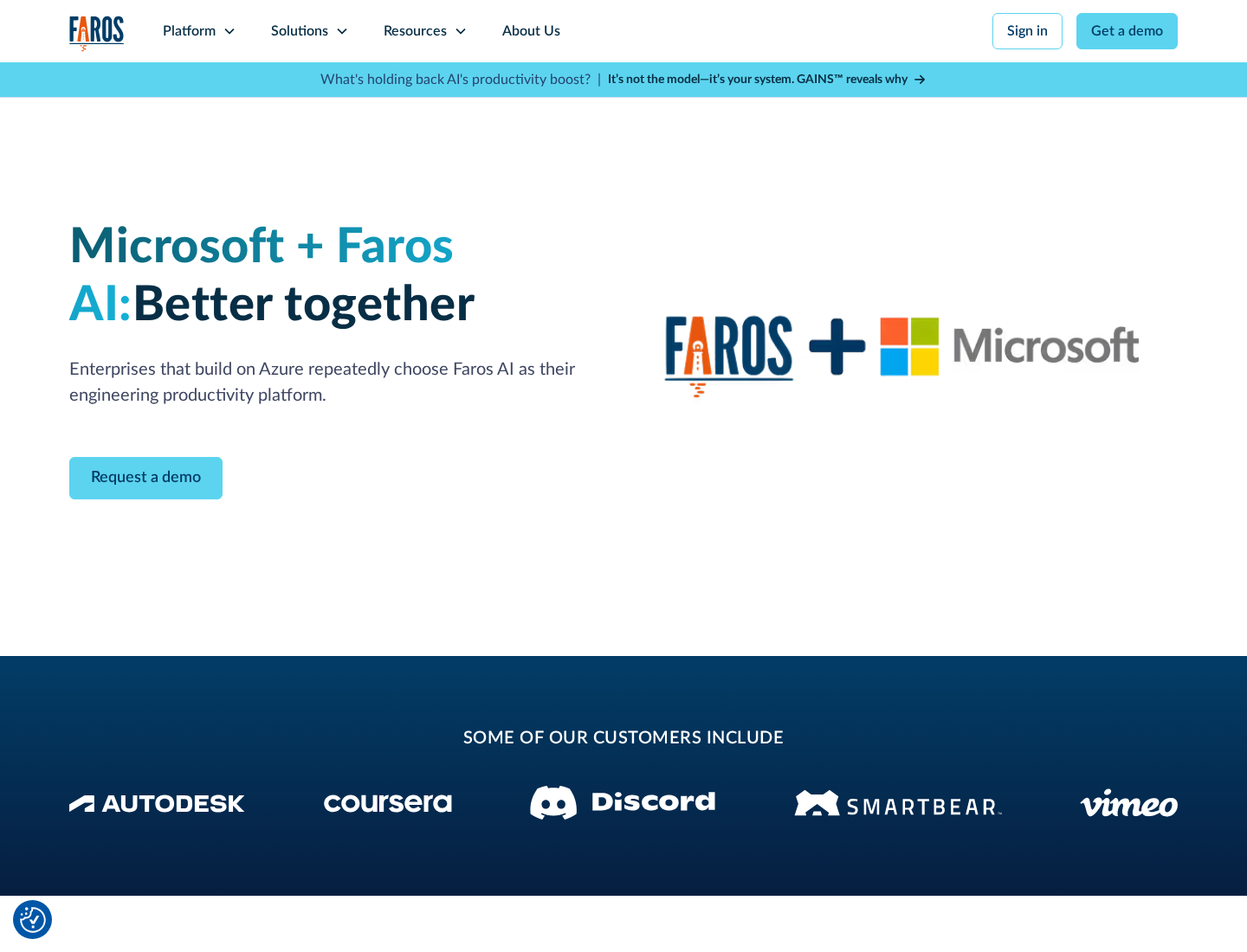
click at [341, 31] on icon at bounding box center [341, 31] width 14 height 14
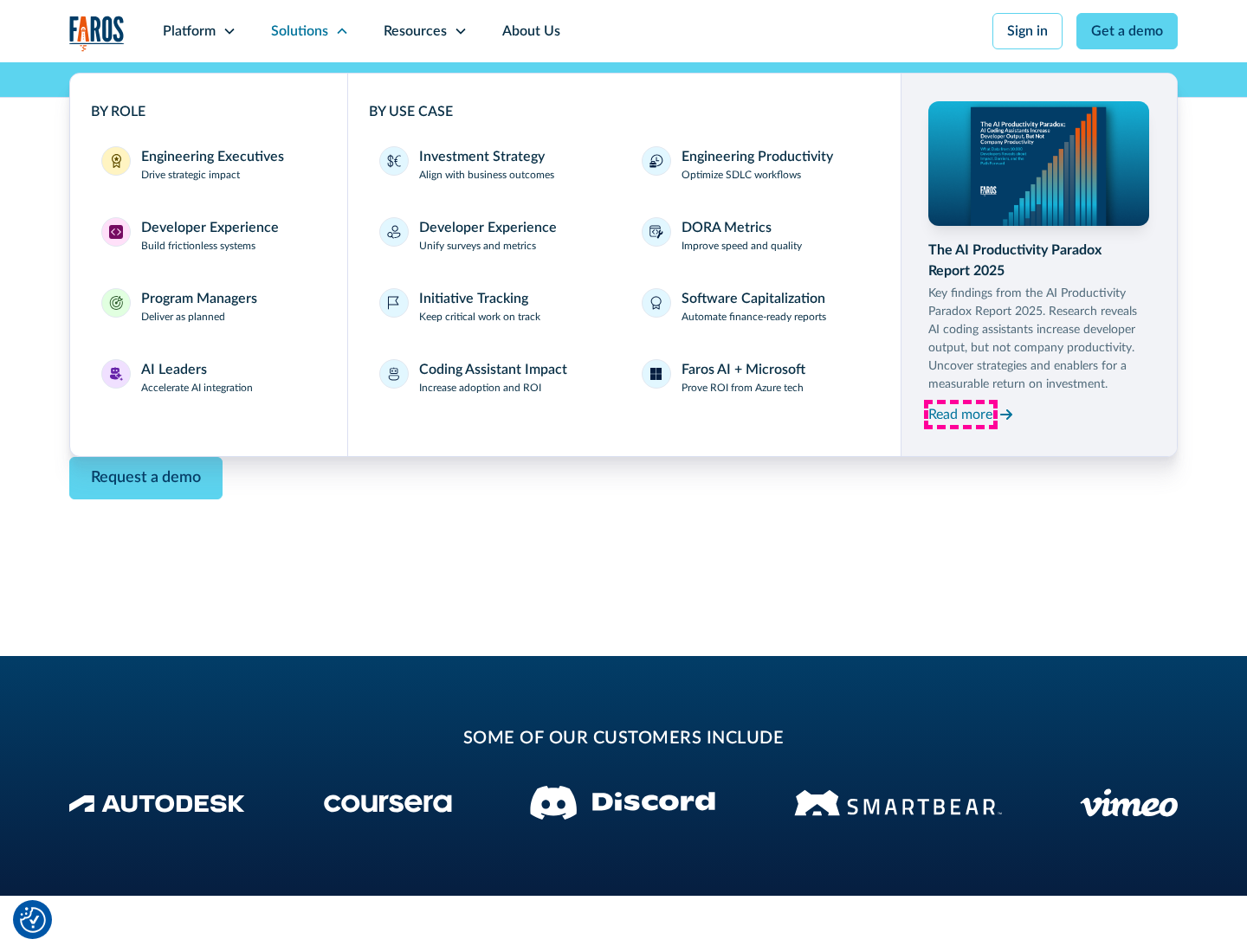
click at [961, 414] on div "Read more" at bounding box center [960, 414] width 65 height 21
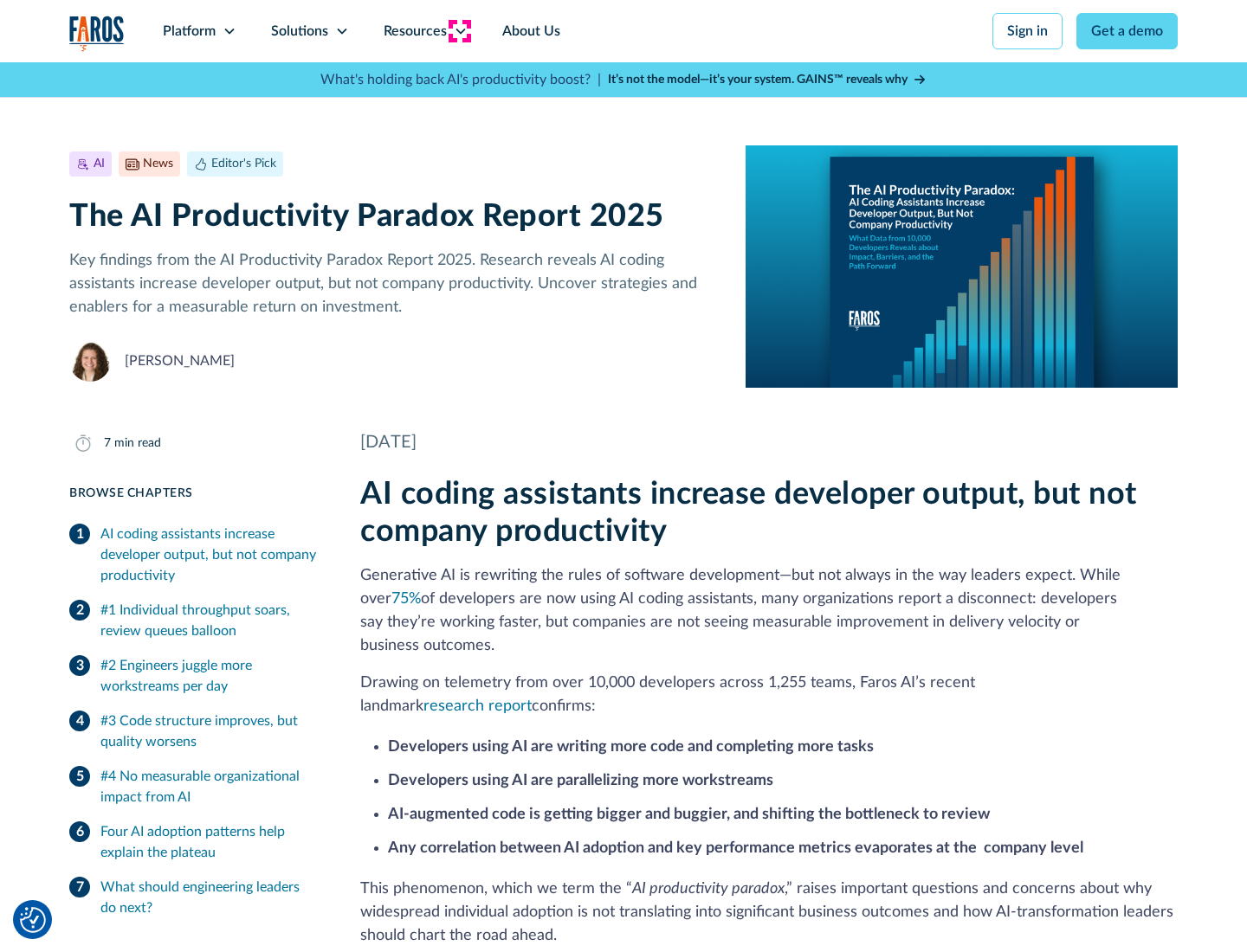
click at [459, 31] on icon at bounding box center [460, 31] width 14 height 14
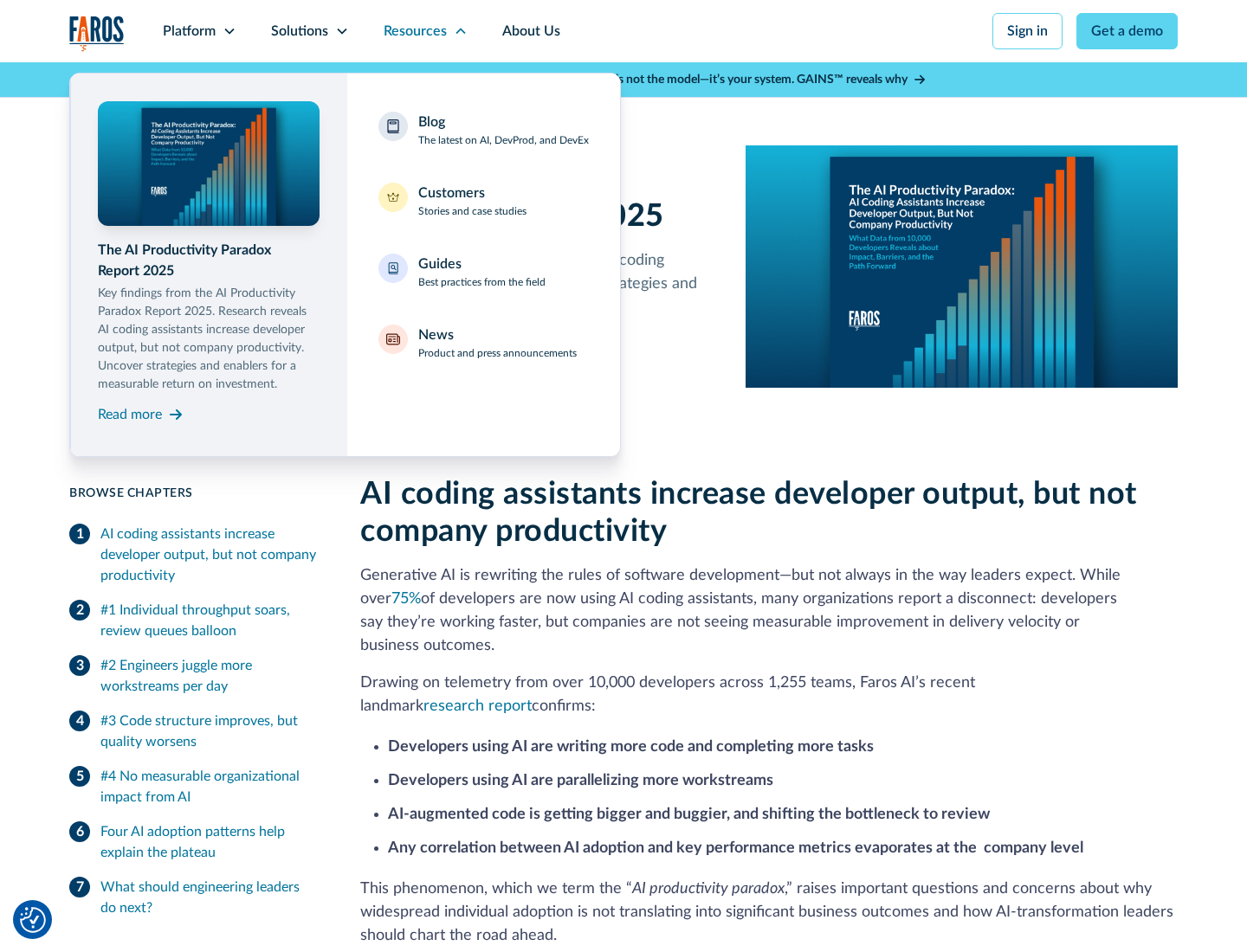
click at [503, 130] on div "Blog The latest on AI, DevProd, and DevEx" at bounding box center [503, 129] width 170 height 36
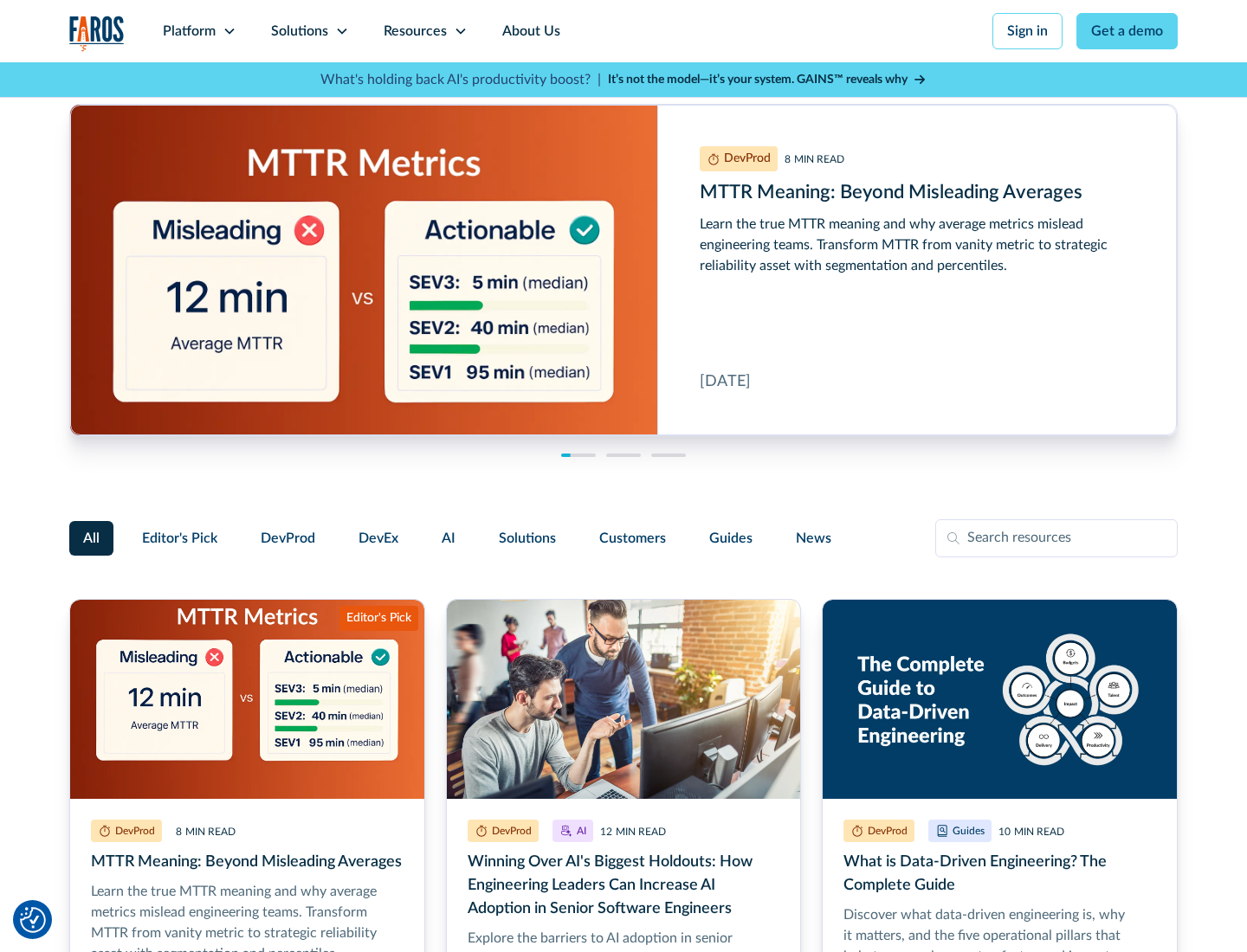
click at [1127, 31] on link "Get a demo" at bounding box center [1127, 31] width 101 height 36
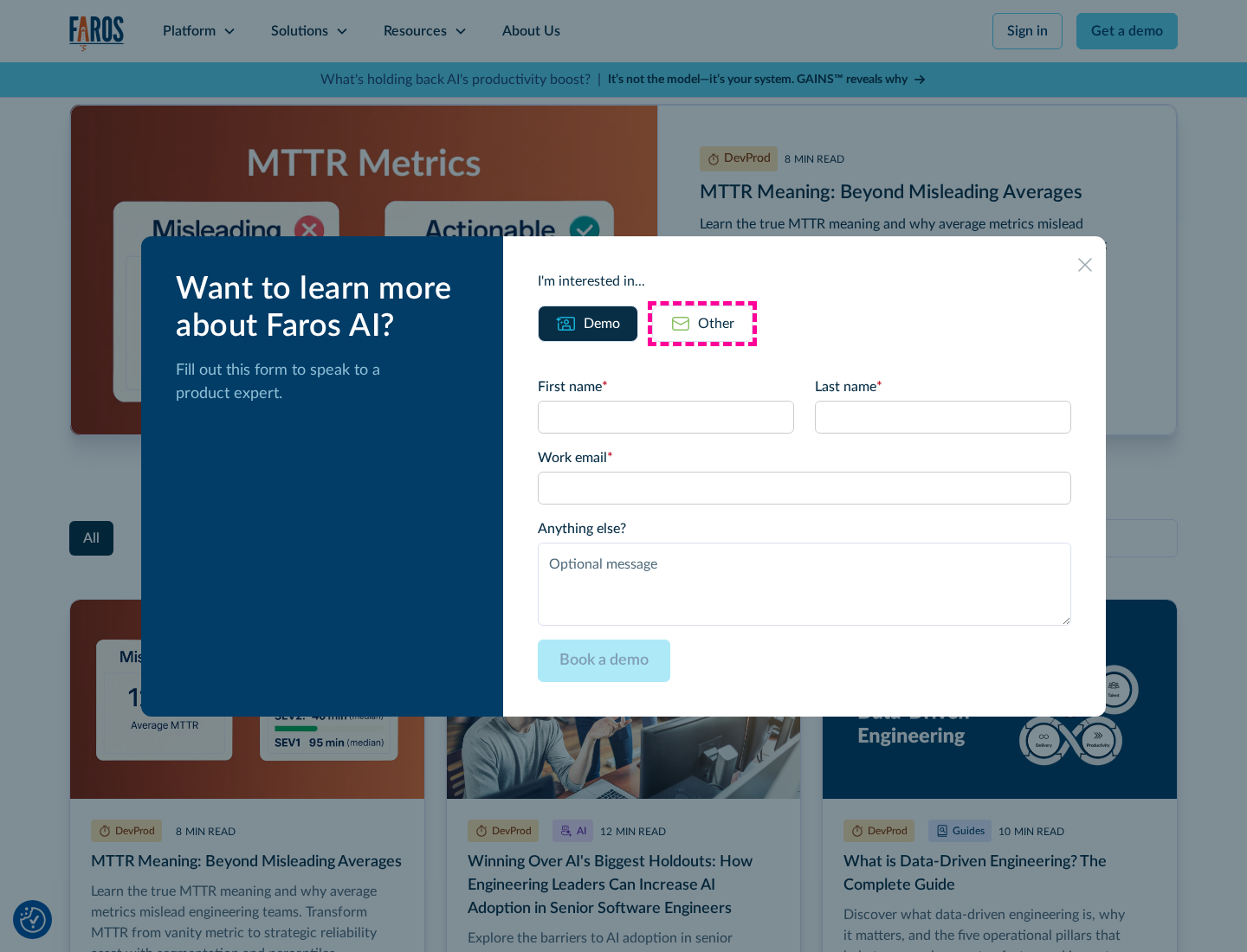
click at [703, 323] on div "Other" at bounding box center [716, 324] width 36 height 21
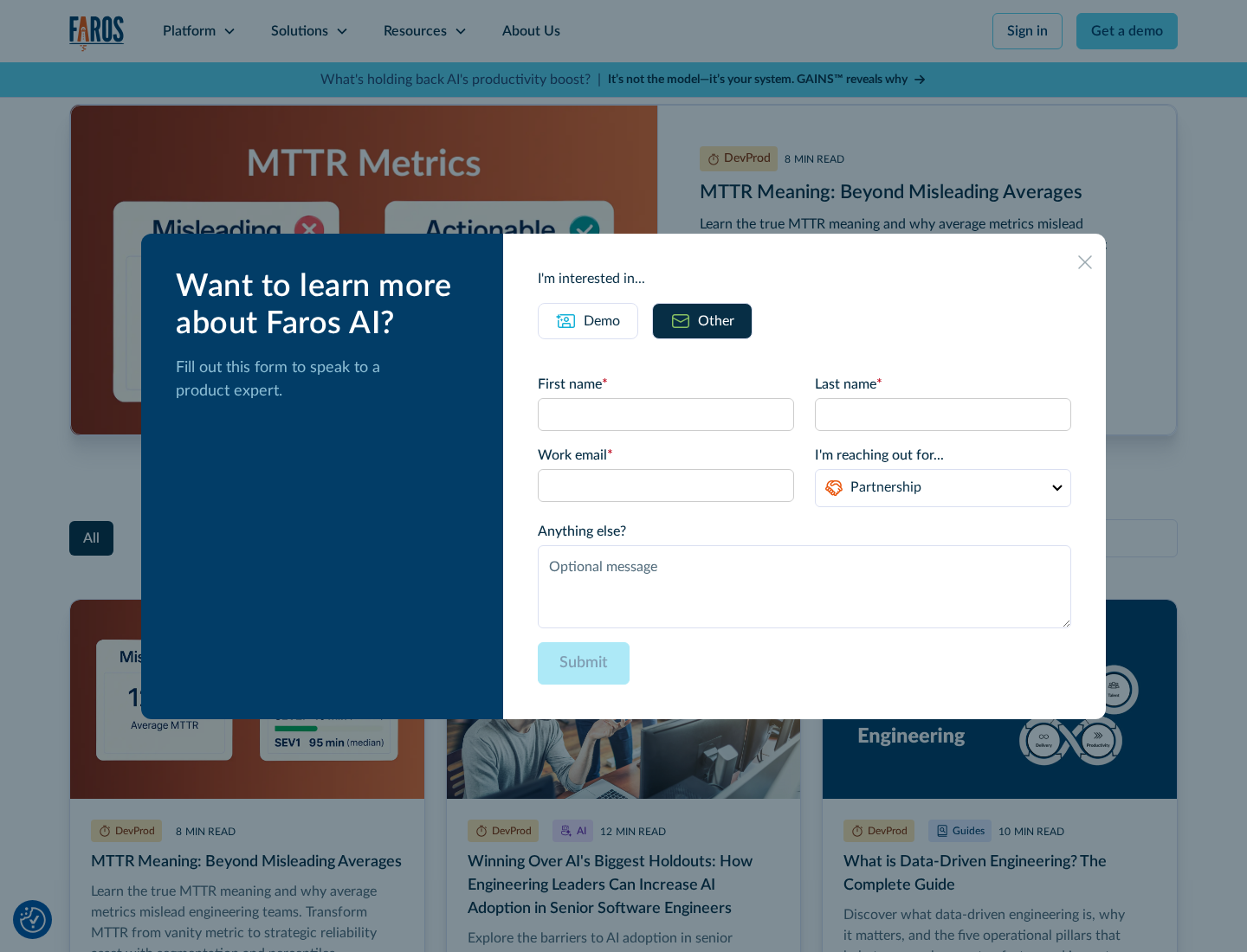
click at [1085, 262] on icon at bounding box center [1085, 262] width 14 height 14
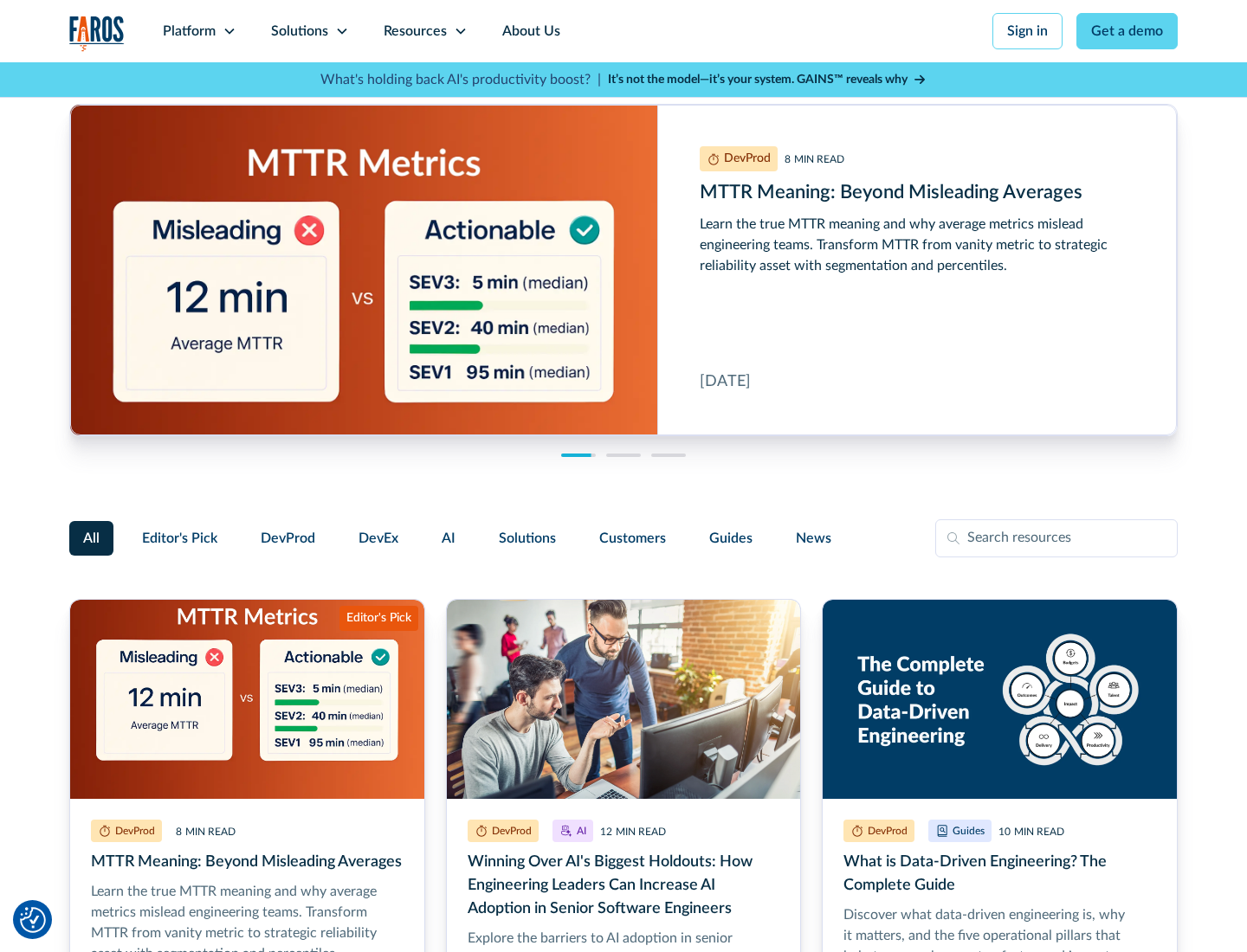
click at [529, 31] on link "About Us" at bounding box center [530, 31] width 93 height 63
